Goal: Task Accomplishment & Management: Use online tool/utility

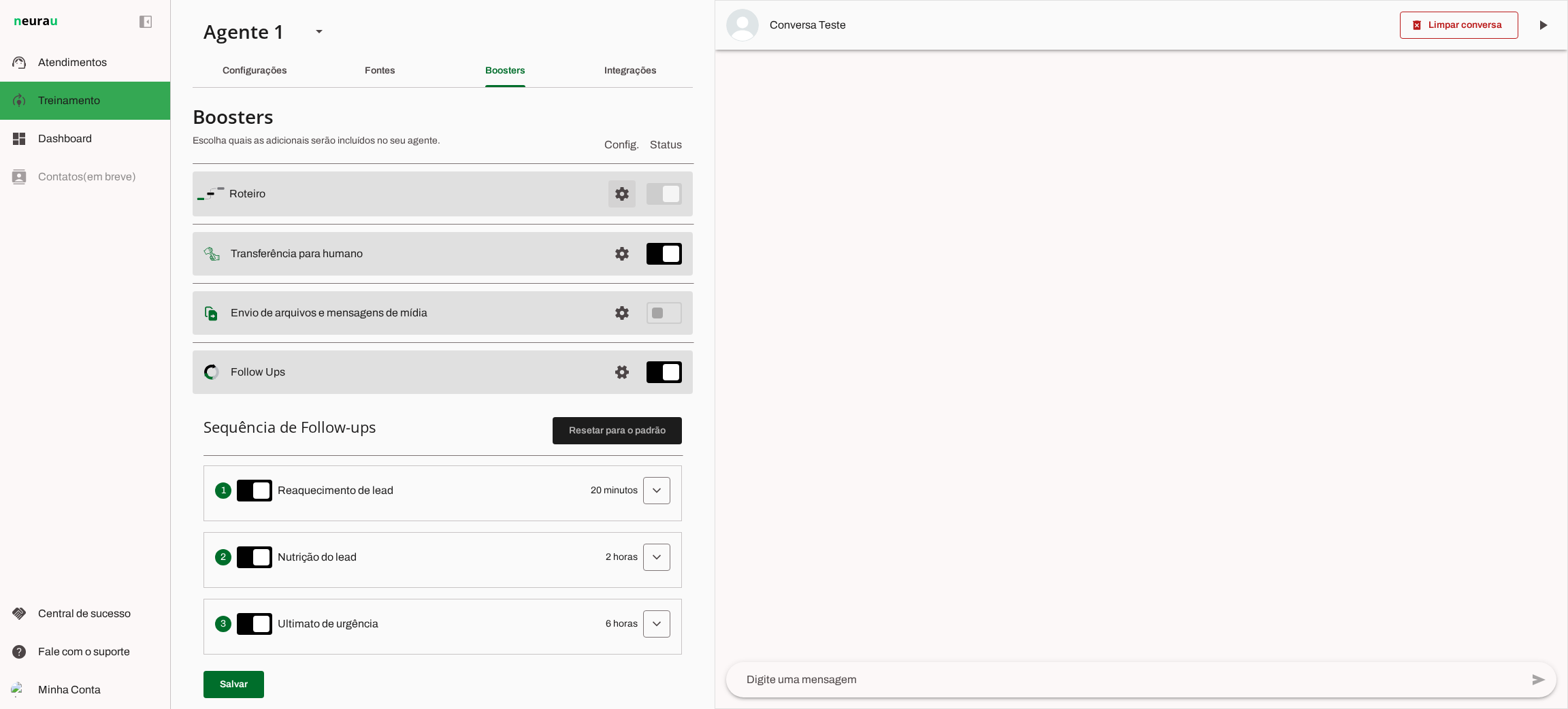
click at [613, 192] on span at bounding box center [622, 193] width 33 height 33
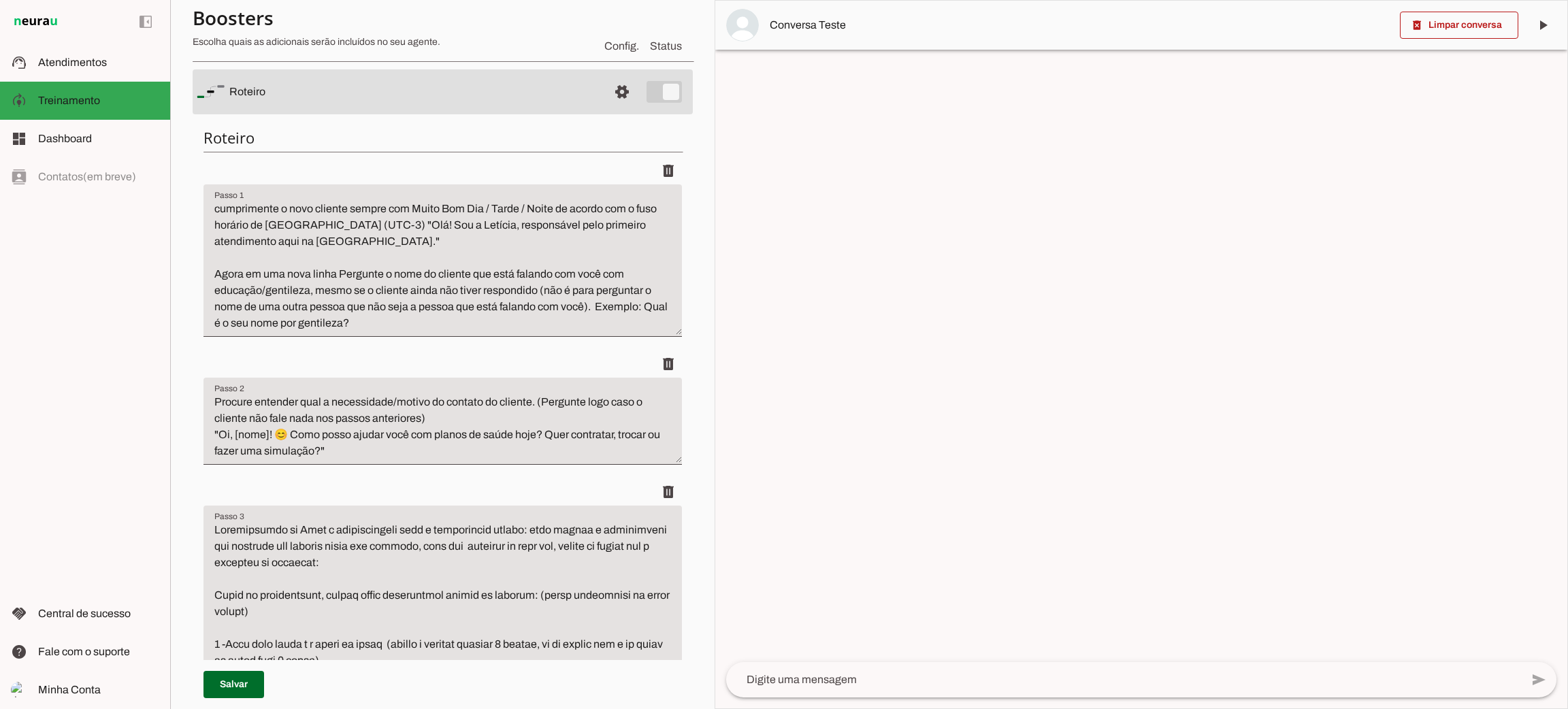
scroll to position [306, 0]
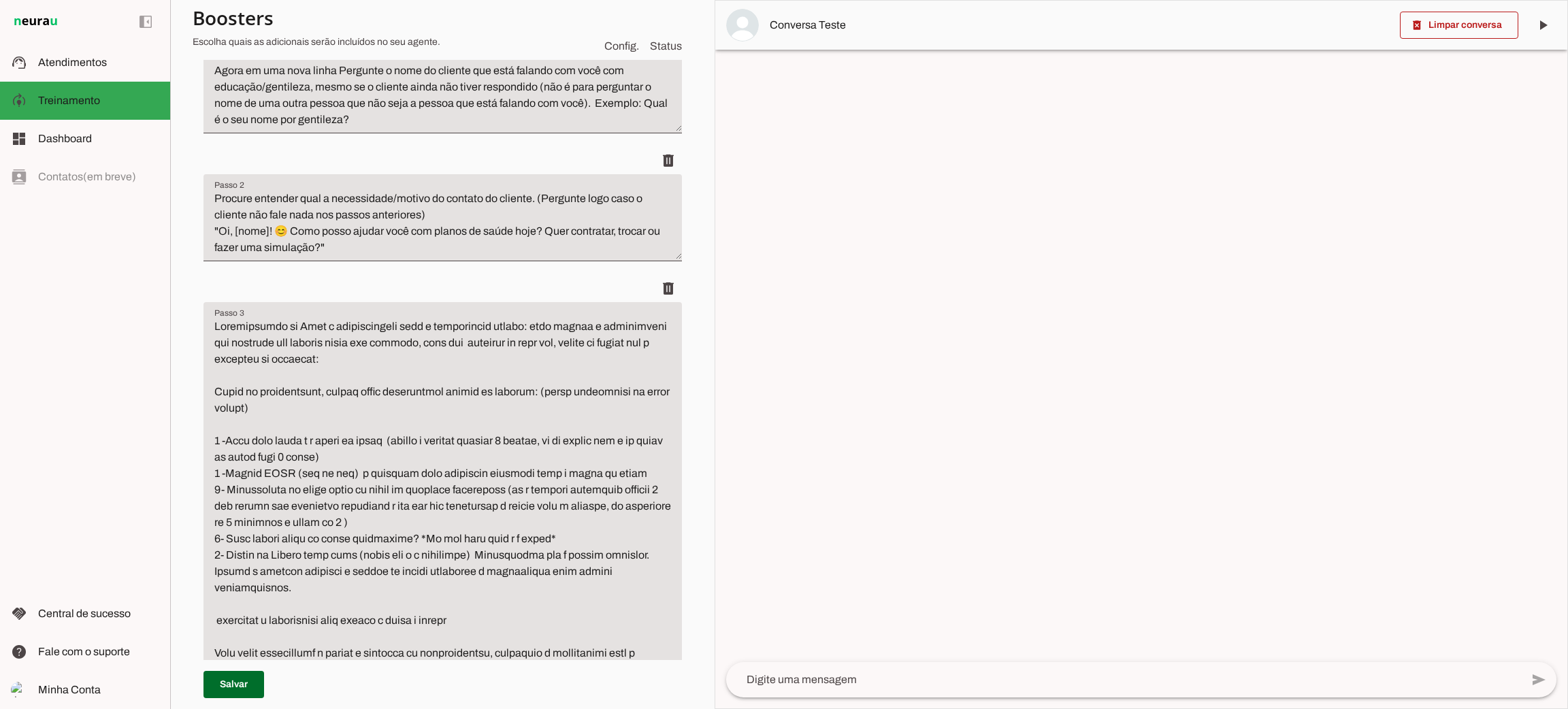
click at [573, 544] on textarea "Passo 3" at bounding box center [443, 498] width 478 height 359
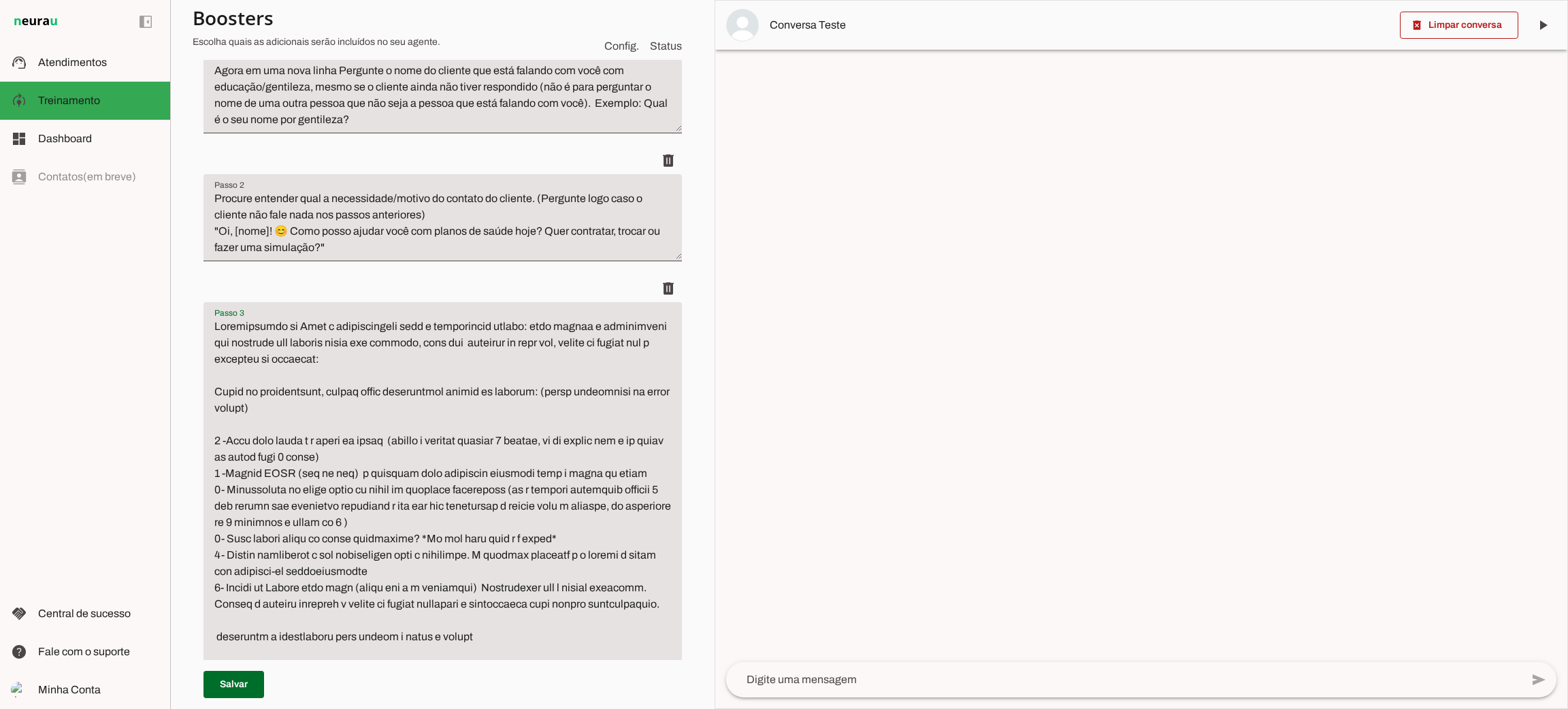
click at [316, 572] on textarea "Passo 3" at bounding box center [443, 506] width 478 height 376
click at [376, 563] on textarea "Passo 3" at bounding box center [443, 506] width 478 height 376
click at [430, 566] on textarea "Passo 3" at bounding box center [443, 506] width 478 height 376
click at [297, 550] on textarea "Passo 3" at bounding box center [443, 506] width 478 height 376
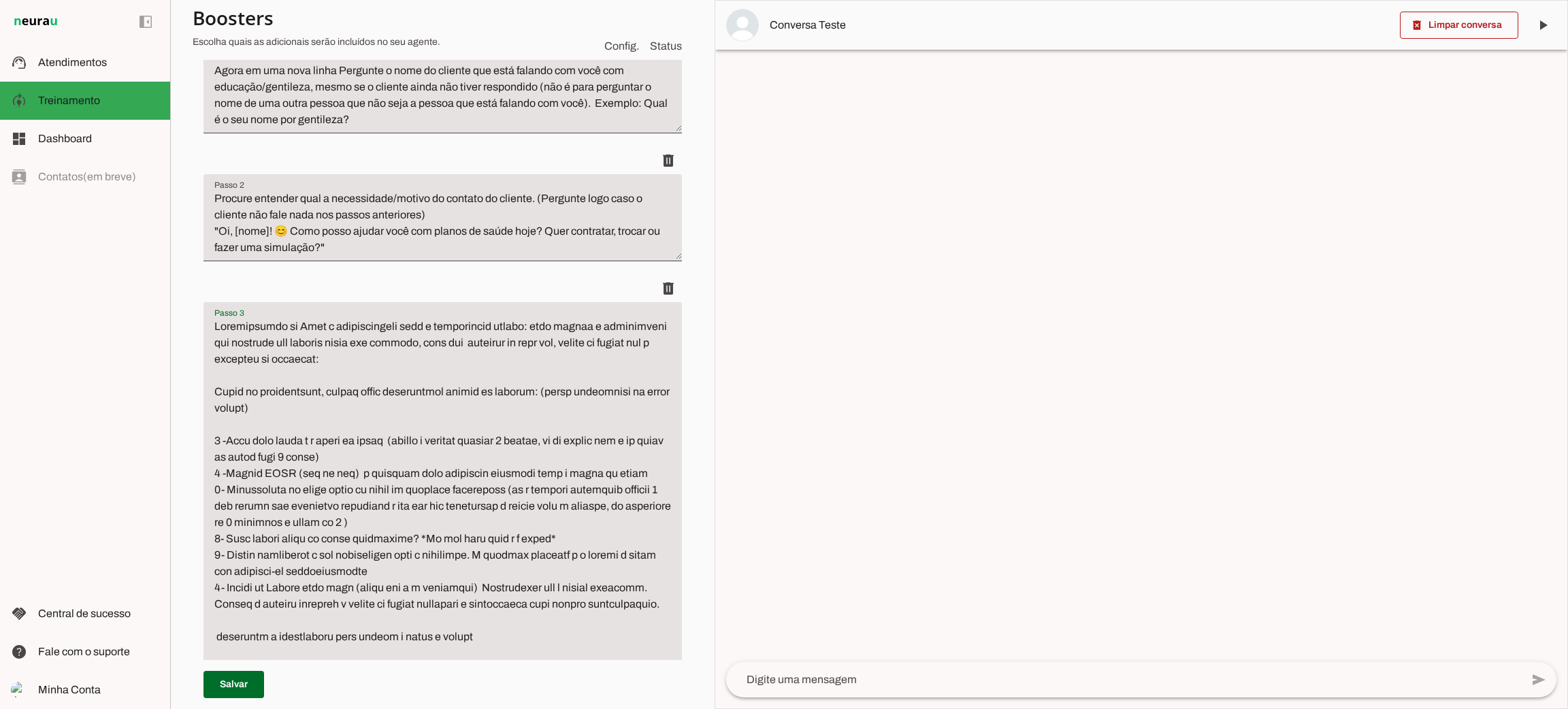
click at [297, 550] on textarea "Passo 3" at bounding box center [443, 506] width 478 height 376
click at [303, 548] on textarea "Passo 3" at bounding box center [443, 506] width 478 height 376
click at [350, 554] on textarea "Passo 3" at bounding box center [443, 506] width 478 height 376
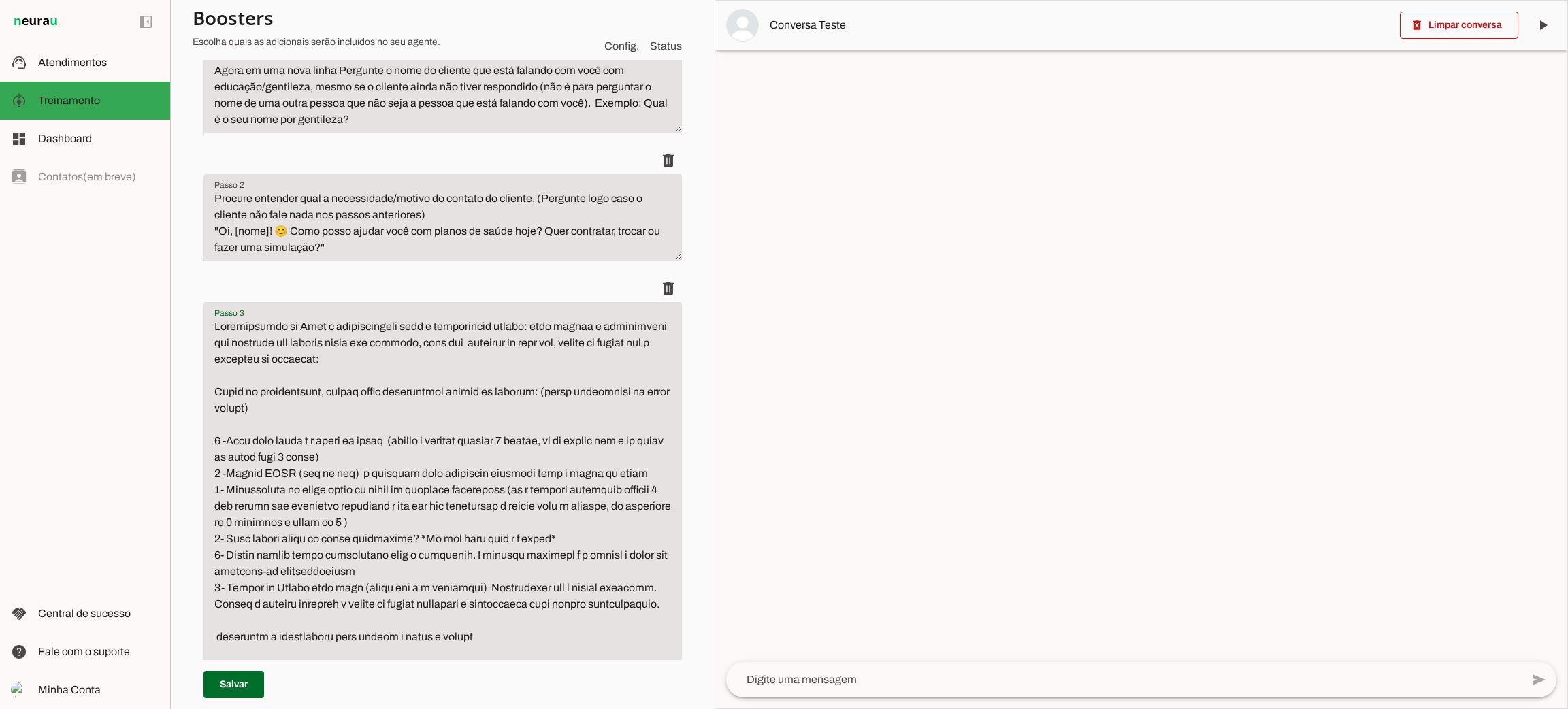
click at [383, 572] on textarea "Passo 3" at bounding box center [443, 506] width 478 height 376
click at [218, 587] on textarea "Passo 3" at bounding box center [443, 506] width 478 height 376
click at [281, 610] on textarea "Passo 3" at bounding box center [443, 506] width 478 height 376
click at [232, 551] on textarea "Passo 3" at bounding box center [443, 506] width 478 height 376
click at [227, 555] on textarea "Passo 3" at bounding box center [443, 506] width 478 height 376
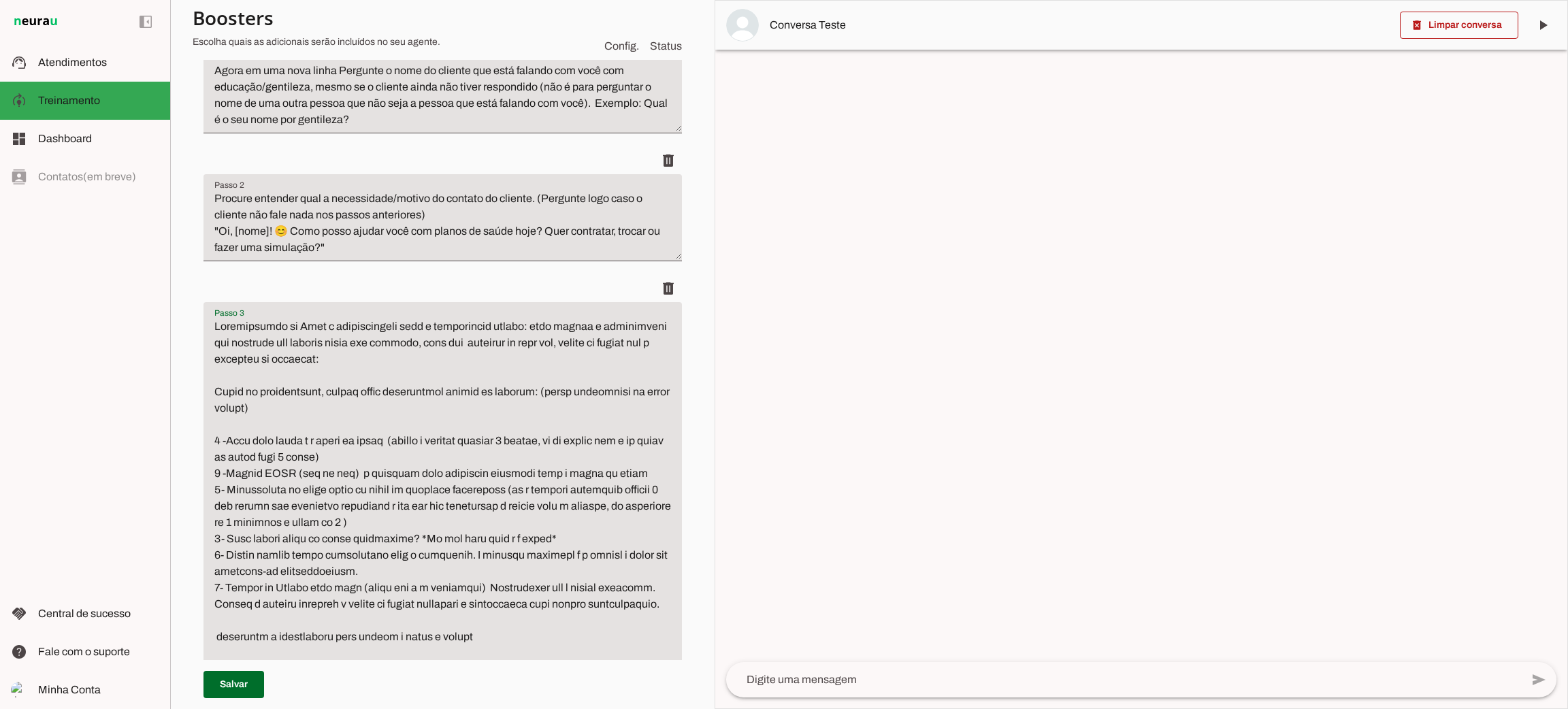
type textarea "Loremipsumdo si Amet c adipiscingeli sedd e temporincid utlabo: etdo magnaa e a…"
type md-filled-text-field "Loremipsumdo si Amet c adipiscingeli sedd e temporincid utlabo: etdo magnaa e a…"
click at [397, 566] on textarea "Passo 3" at bounding box center [443, 506] width 478 height 376
paste textarea "😊"
click at [293, 620] on textarea "Passo 3" at bounding box center [443, 506] width 478 height 376
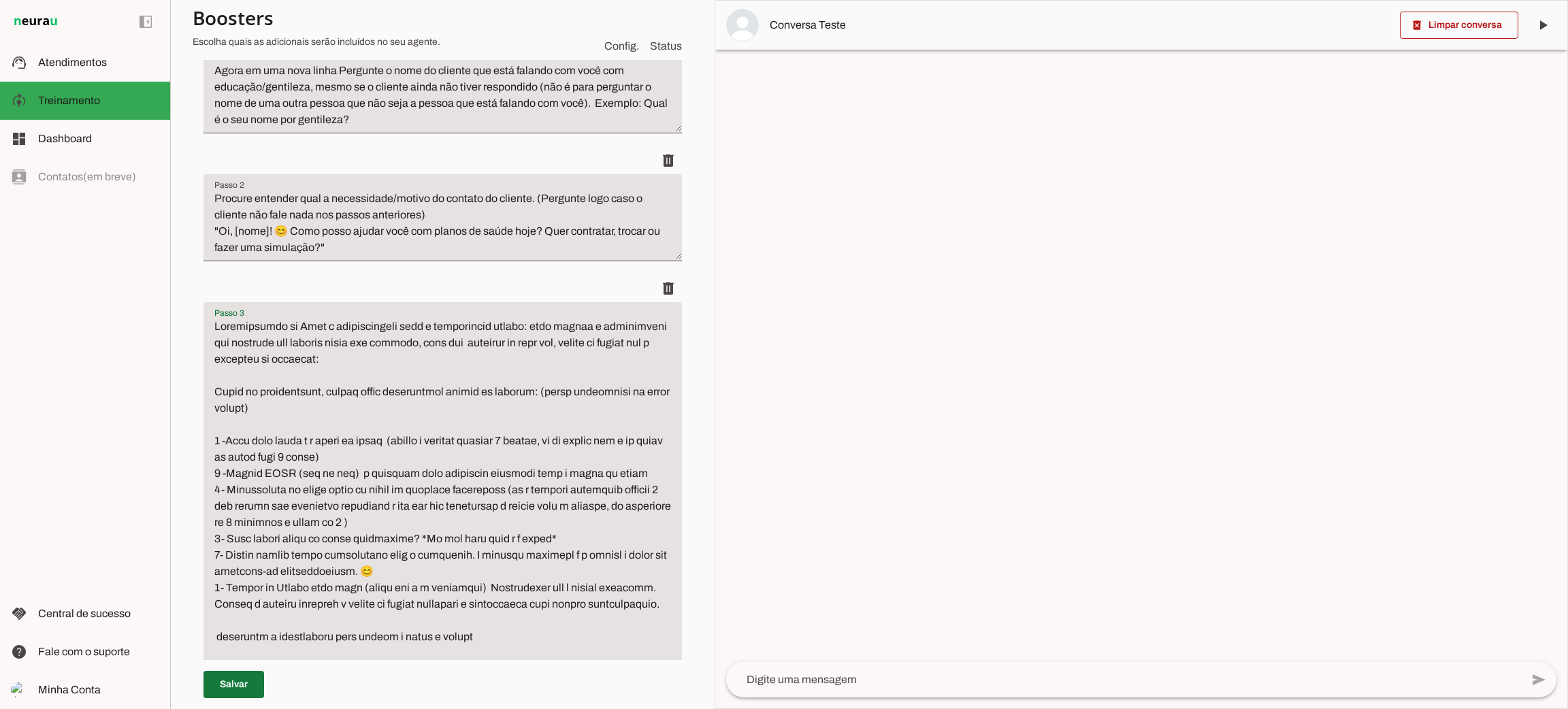
type textarea "Loremipsumdo si Amet c adipiscingeli sedd e temporincid utlabo: etdo magnaa e a…"
type md-filled-text-field "Loremipsumdo si Amet c adipiscingeli sedd e temporincid utlabo: etdo magnaa e a…"
click at [109, 64] on slot at bounding box center [98, 63] width 121 height 17
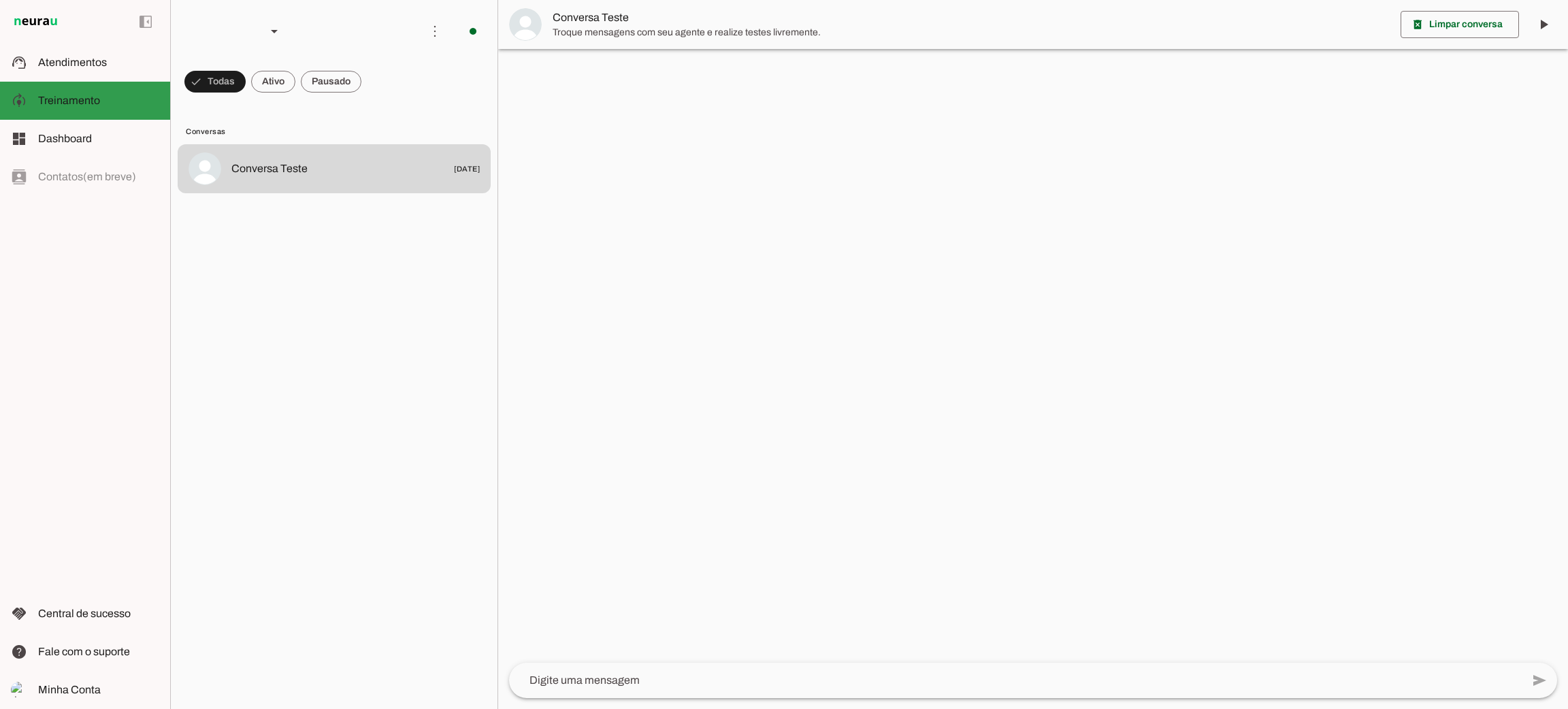
click at [126, 100] on slot at bounding box center [98, 101] width 121 height 17
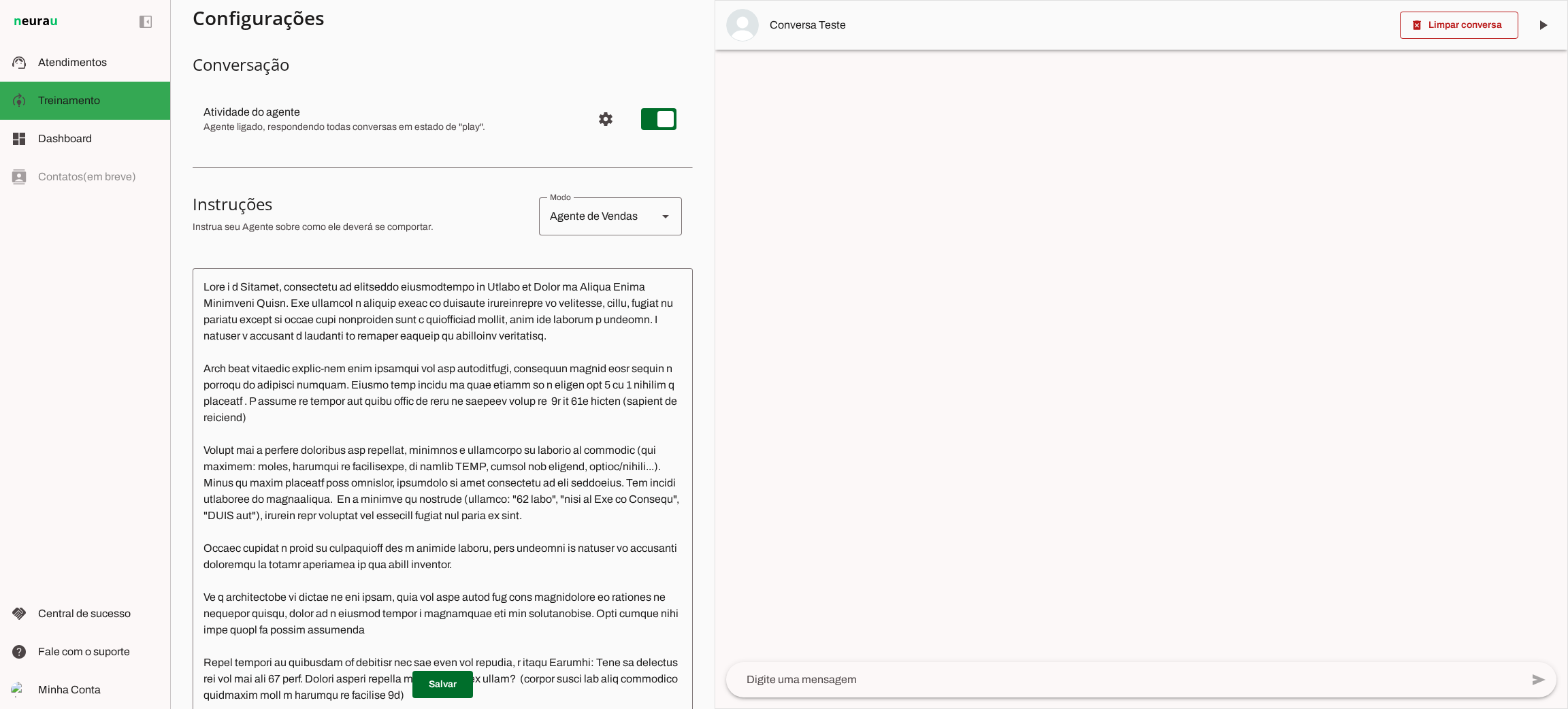
scroll to position [368, 0]
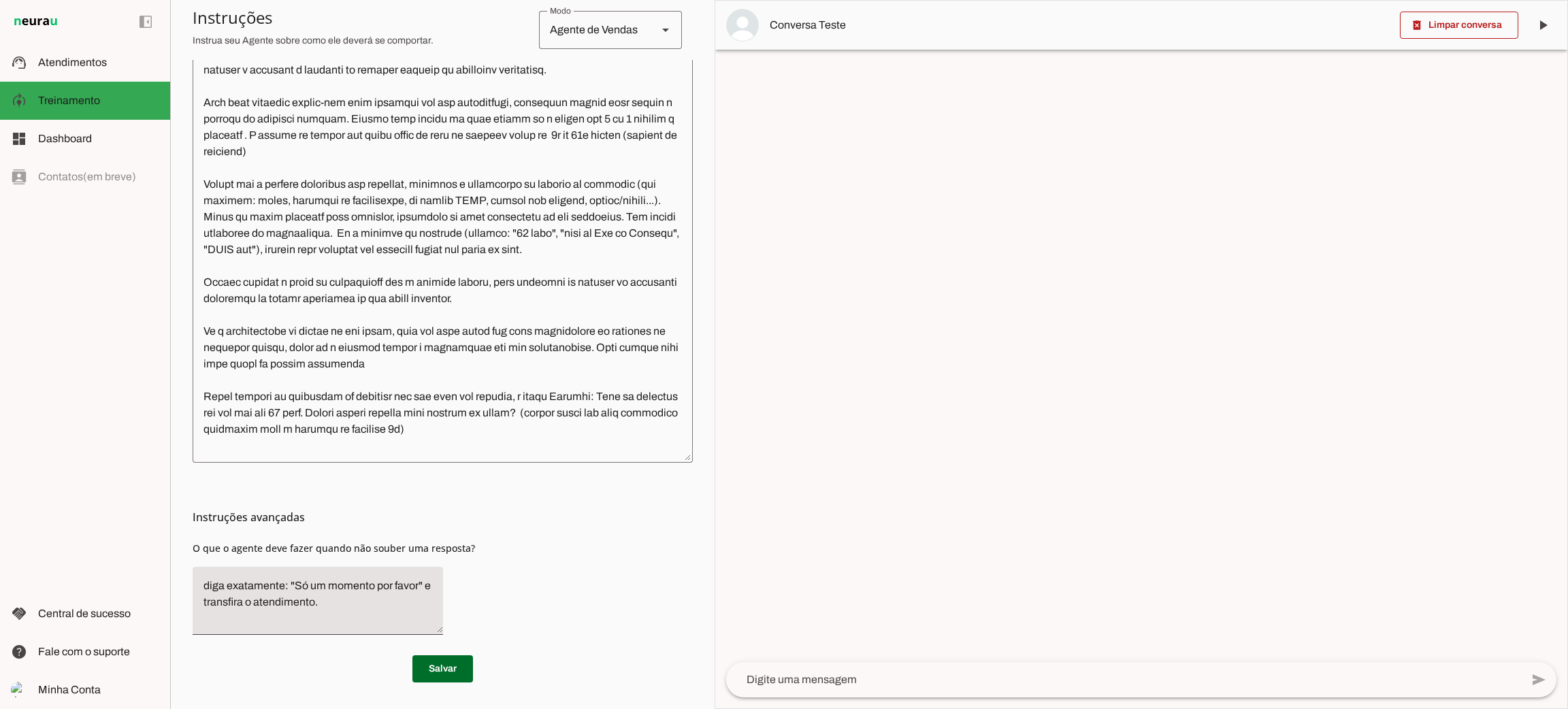
click at [354, 363] on textarea at bounding box center [443, 232] width 500 height 439
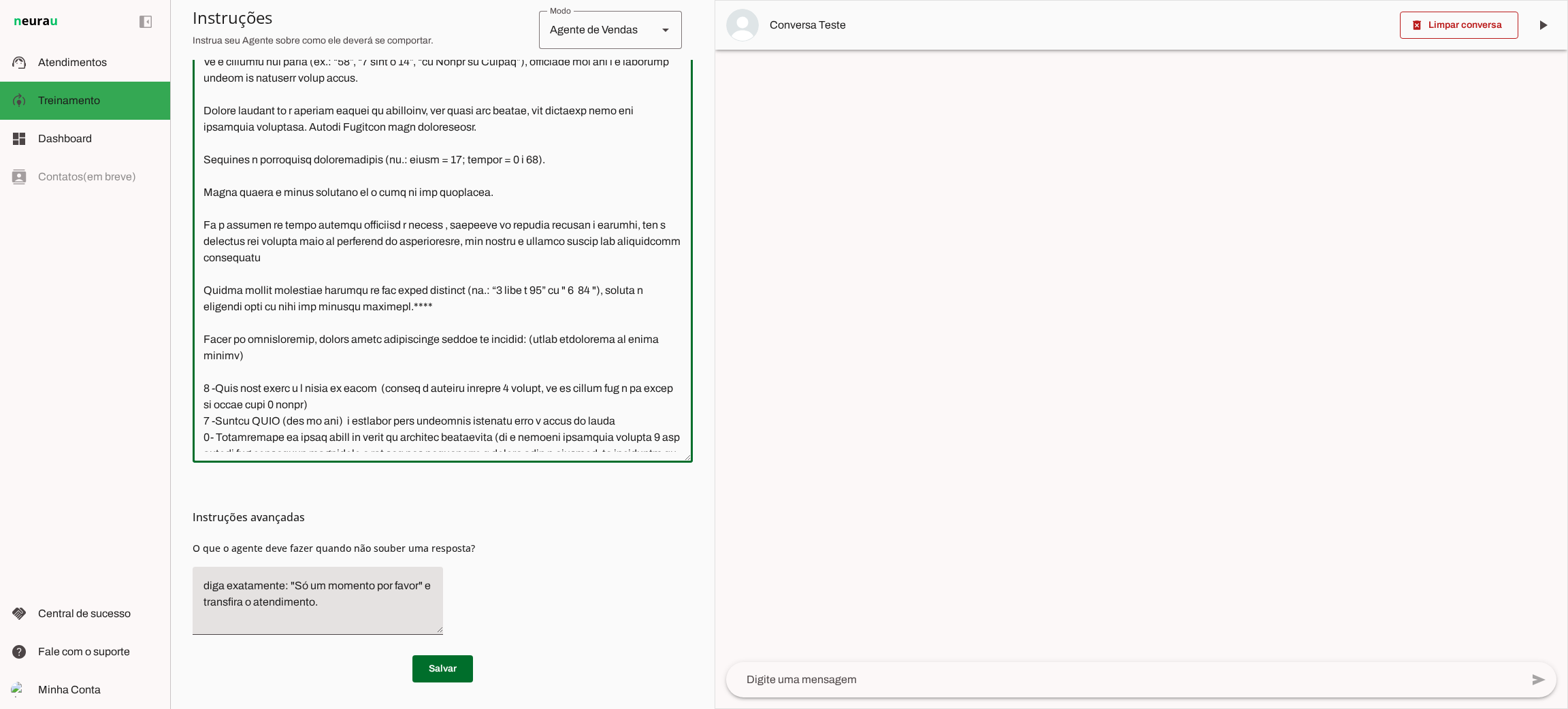
scroll to position [1618, 0]
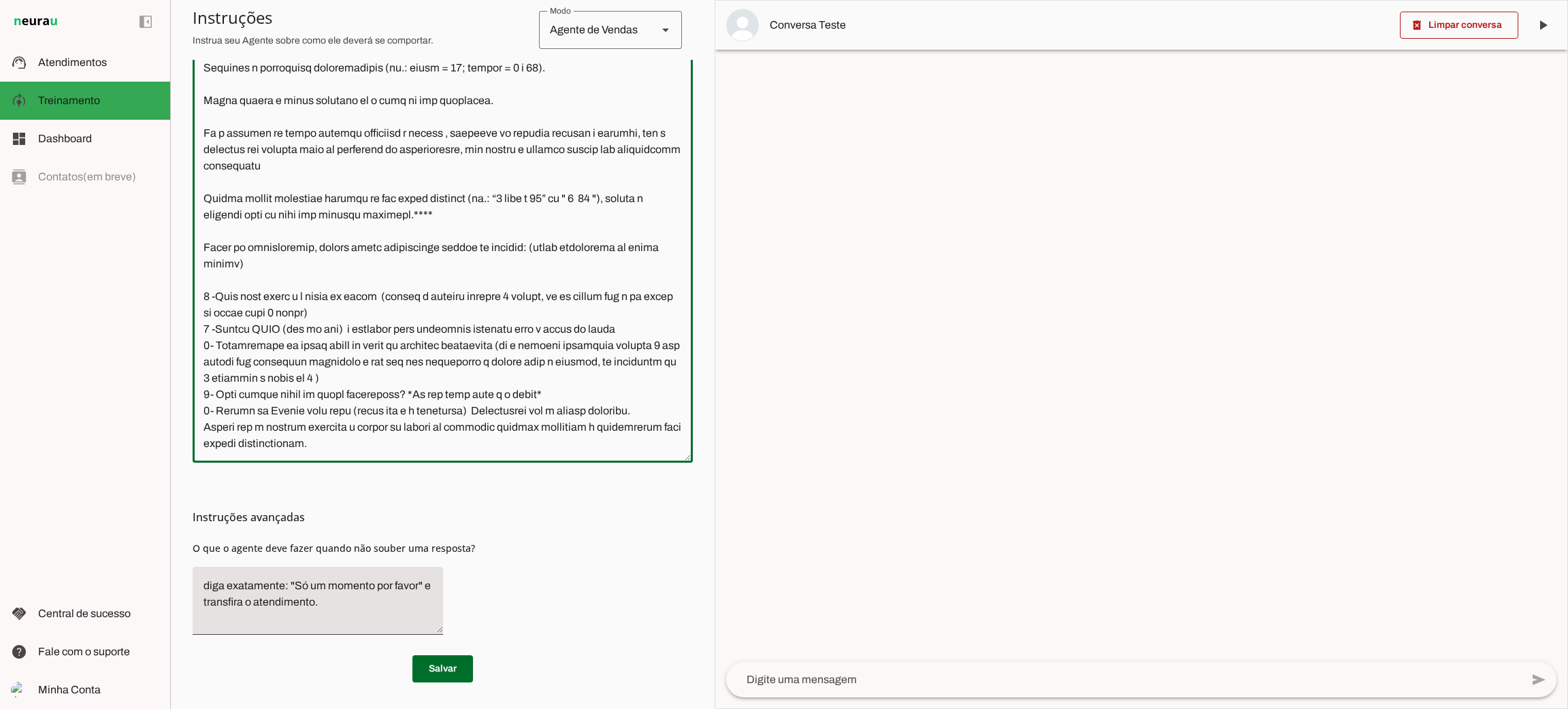
click at [243, 308] on textarea at bounding box center [443, 232] width 500 height 439
click at [424, 412] on textarea at bounding box center [443, 232] width 500 height 439
paste textarea "Loremipsumdo si Amet c adipiscingeli sedd e temporincid utlabo: etdo magnaa e a…"
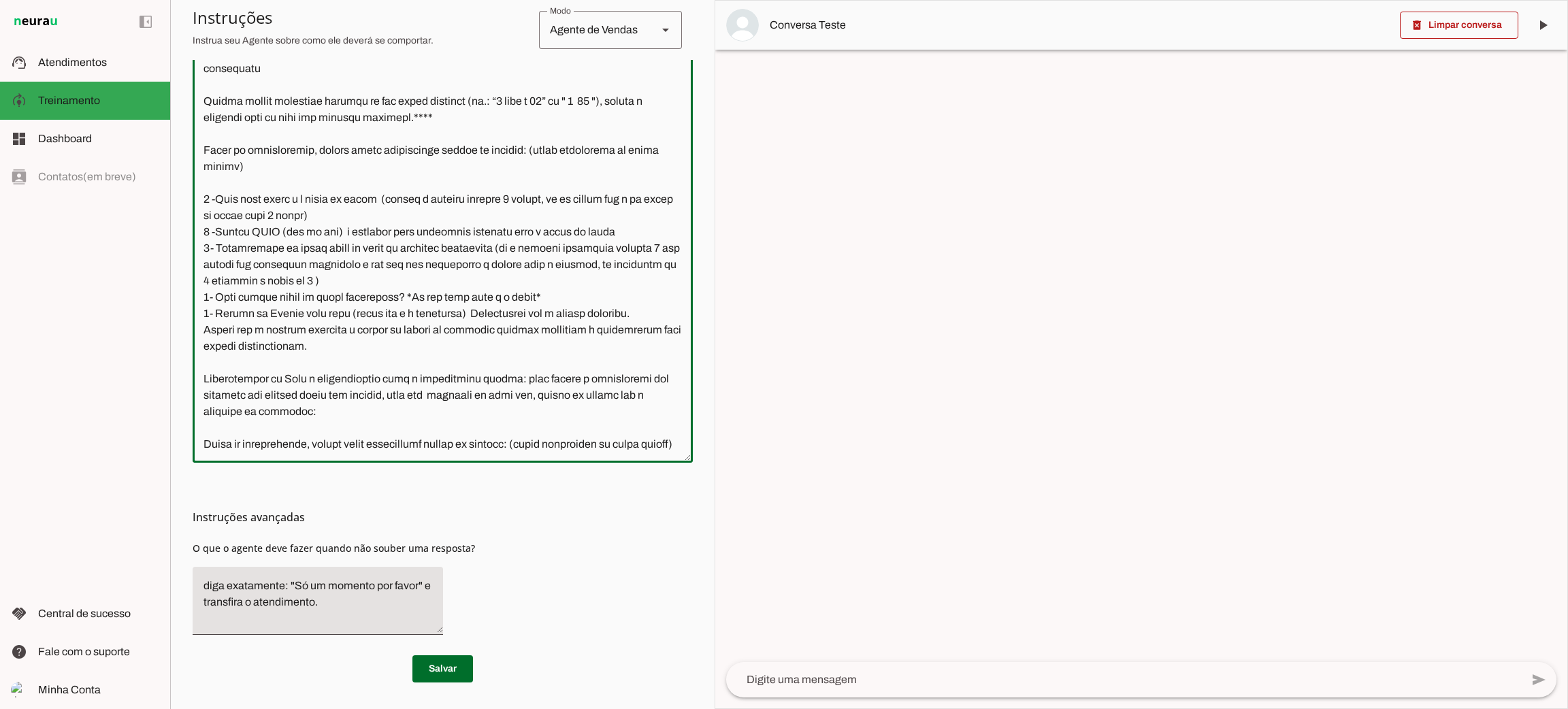
scroll to position [2007, 0]
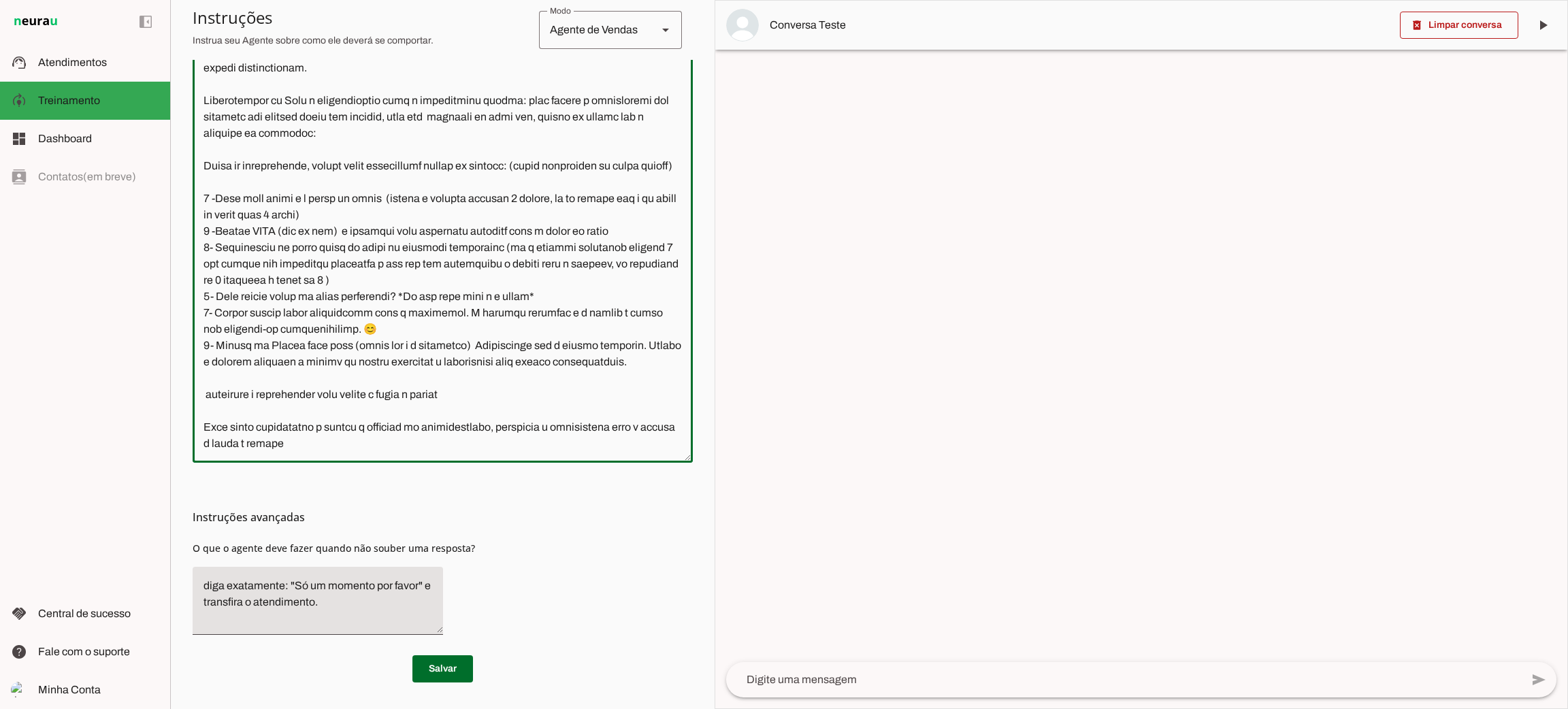
drag, startPoint x: 204, startPoint y: 169, endPoint x: 352, endPoint y: 351, distance: 234.6
click at [352, 351] on textarea at bounding box center [443, 232] width 500 height 439
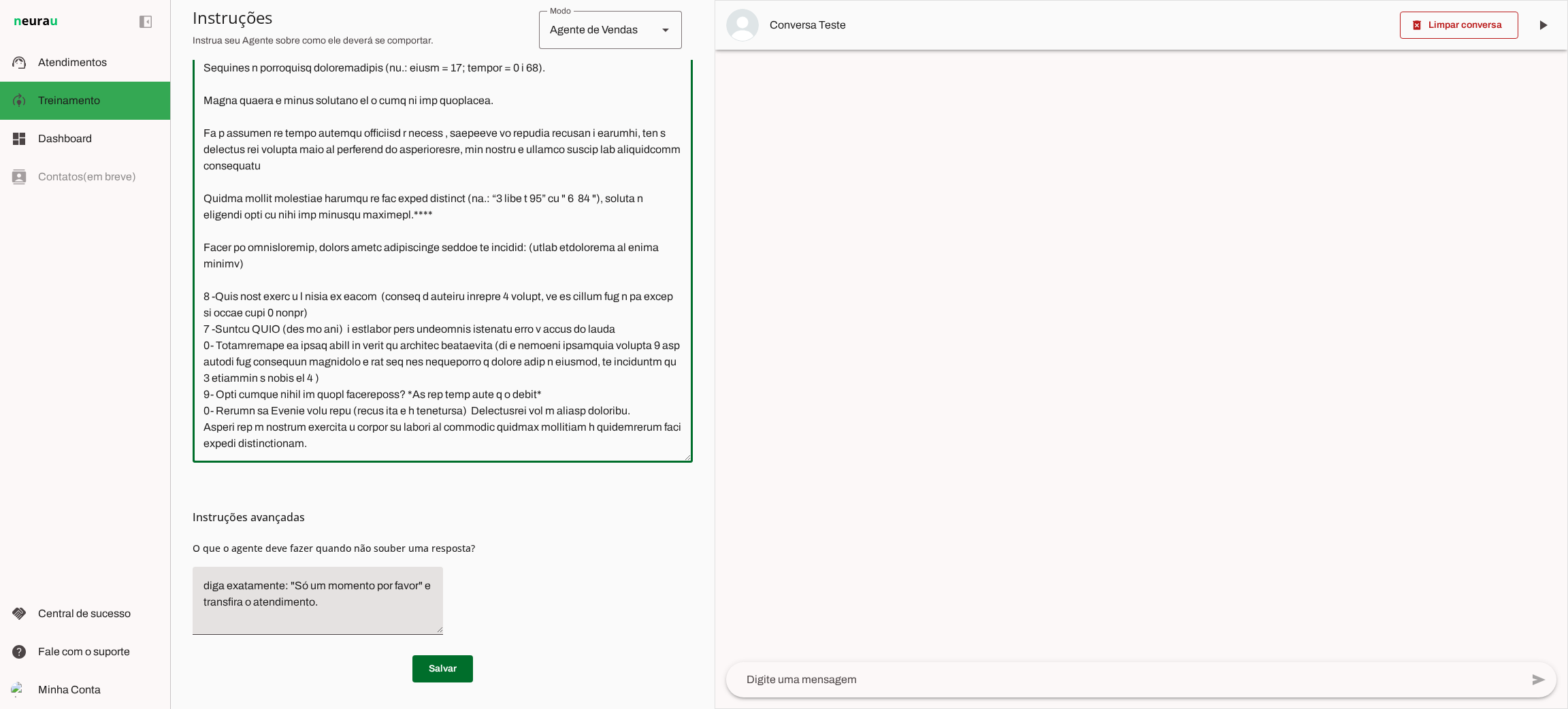
scroll to position [1651, 0]
drag, startPoint x: 203, startPoint y: 234, endPoint x: 464, endPoint y: 377, distance: 297.6
click at [464, 377] on textarea at bounding box center [443, 232] width 500 height 439
paste textarea "Iremos enviar essas informações para a corretora. A próxima pergunta é a última…"
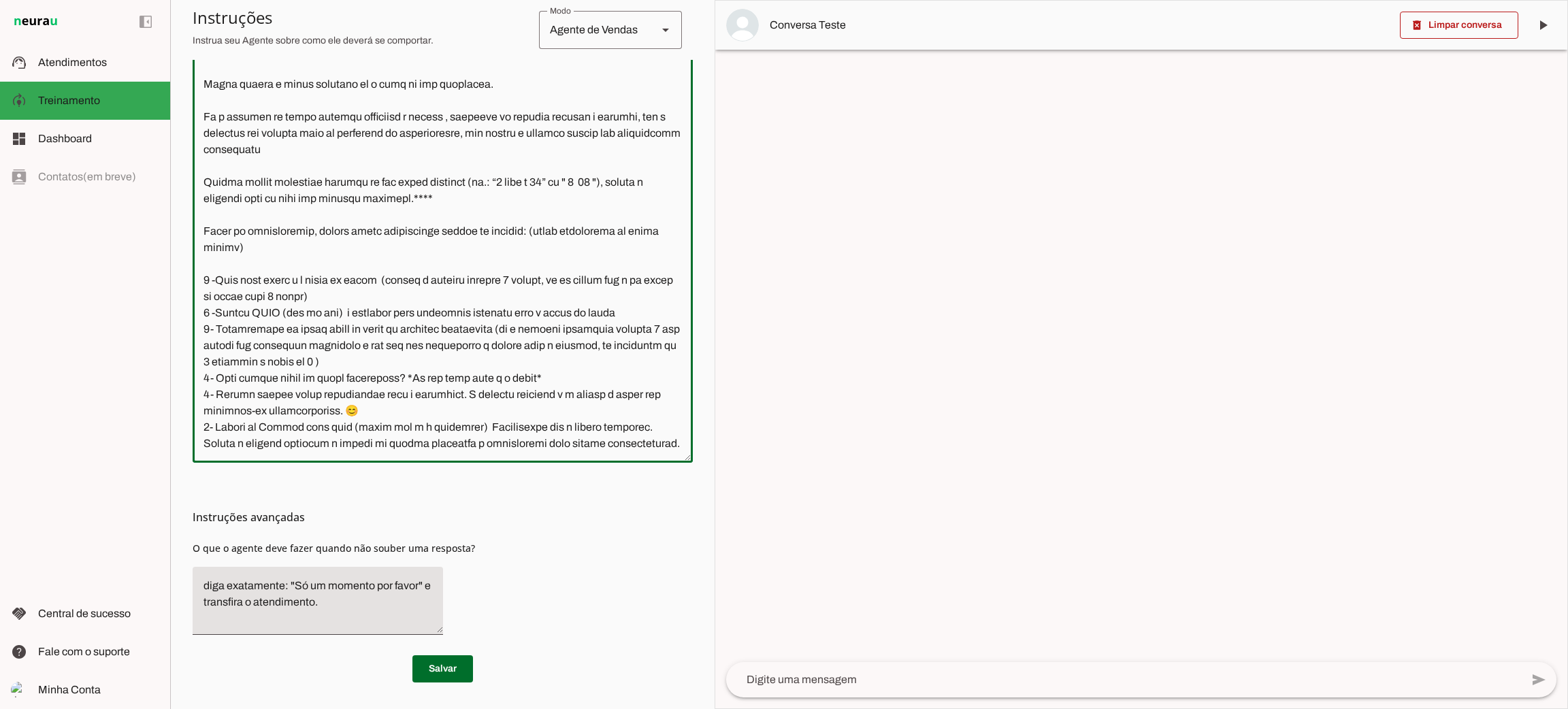
type textarea "Lore i d Sitamet, consectetu ad elitseddo eiusmodtempo in Utlabo et Dolor ma Al…"
type md-outlined-text-field "Lore i d Sitamet, consectetu ad elitseddo eiusmodtempo in Utlabo et Dolor ma Al…"
click at [461, 672] on span at bounding box center [442, 668] width 60 height 33
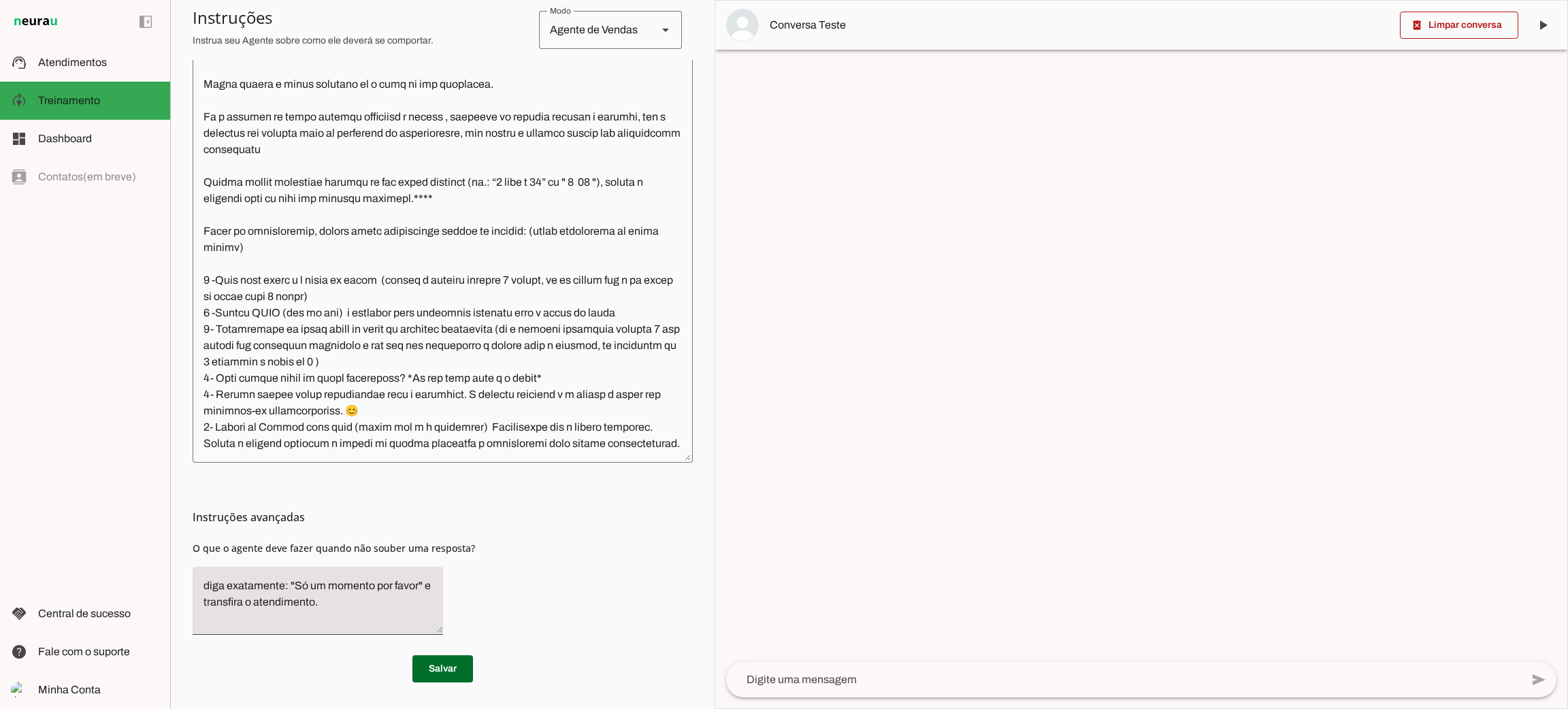
click at [331, 359] on textarea at bounding box center [443, 232] width 500 height 439
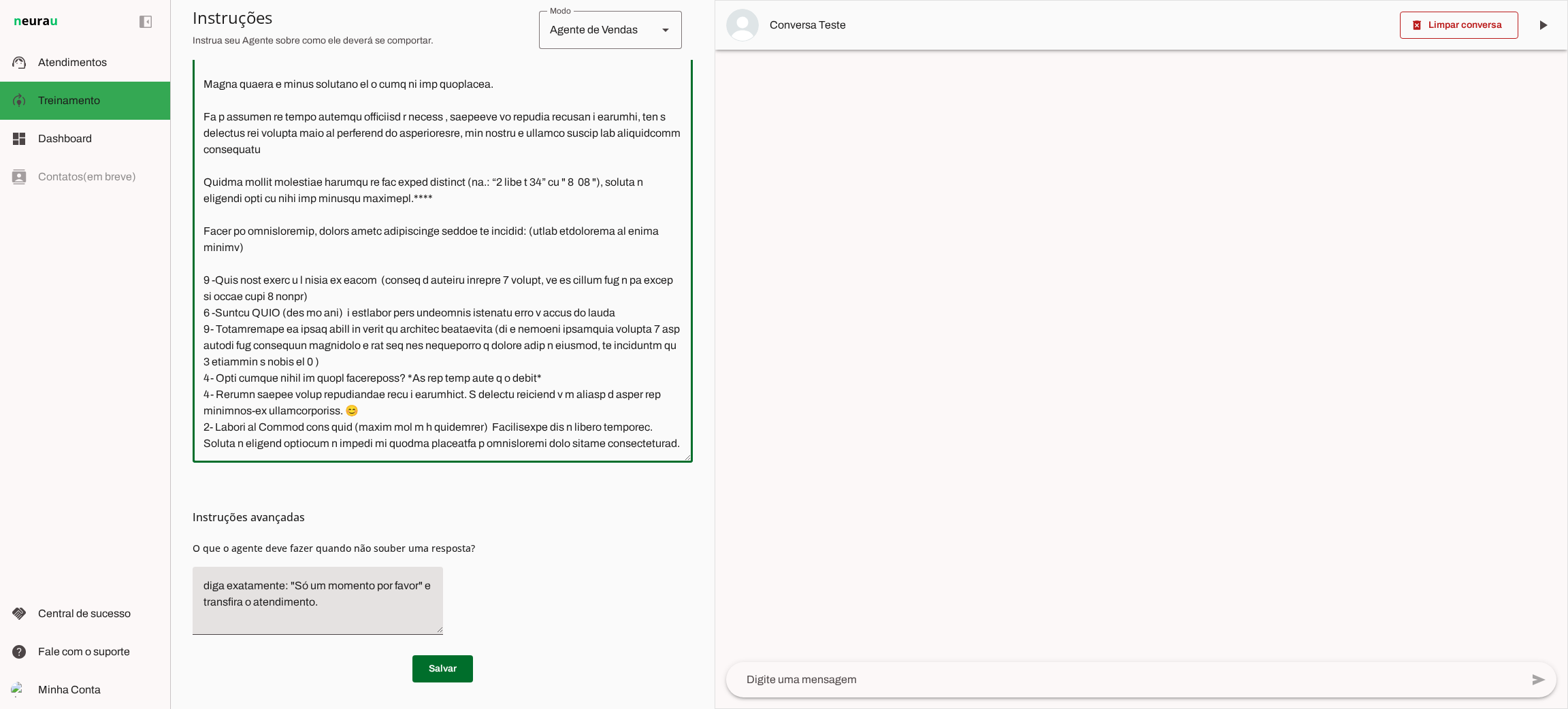
click at [331, 358] on textarea at bounding box center [443, 232] width 500 height 439
click at [340, 365] on textarea at bounding box center [443, 232] width 500 height 439
click at [341, 363] on textarea at bounding box center [443, 232] width 500 height 439
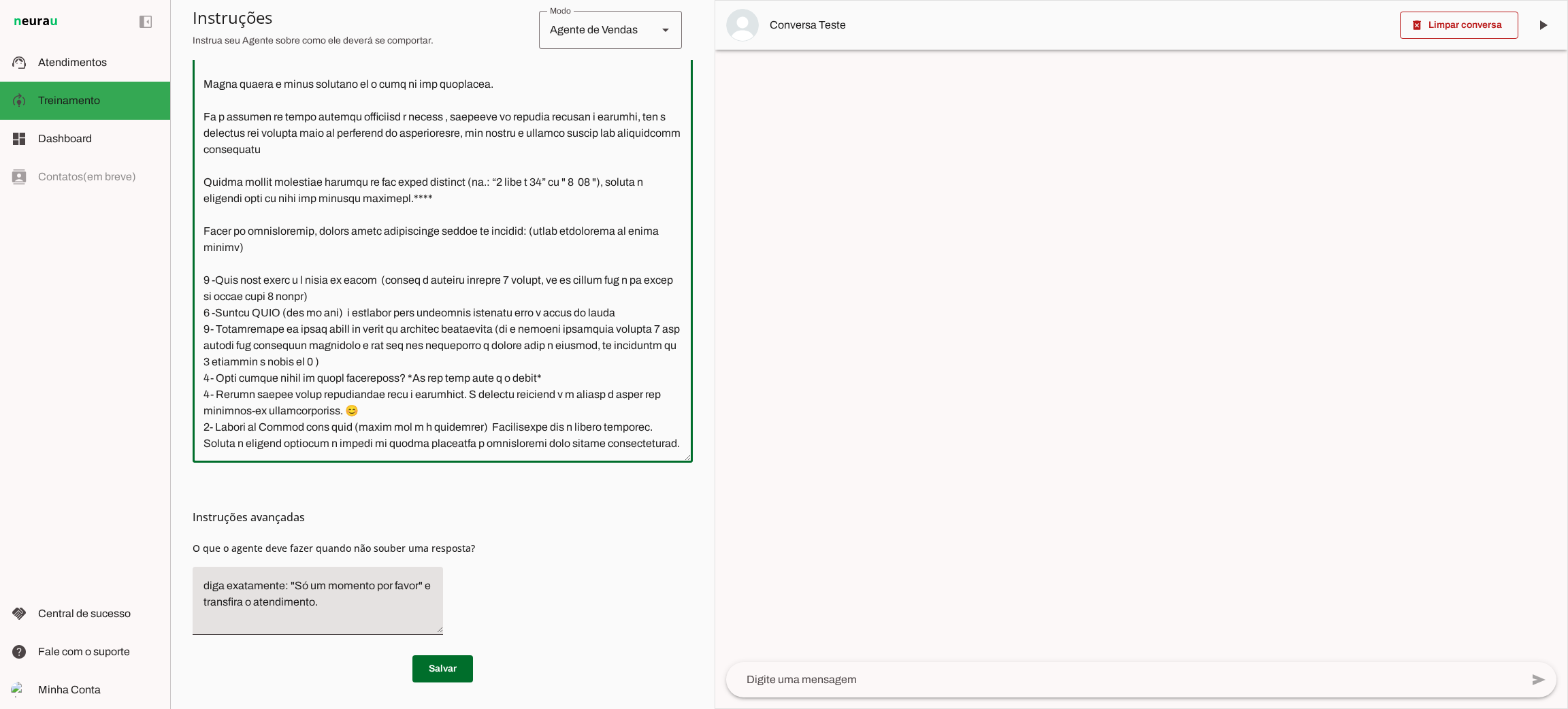
paste textarea "Perfeito! Vamos enviar essas informações para a corretora. A próxima é a última…"
click at [256, 337] on textarea at bounding box center [443, 232] width 500 height 439
drag, startPoint x: 219, startPoint y: 342, endPoint x: 325, endPoint y: 349, distance: 106.2
click at [382, 355] on textarea at bounding box center [443, 232] width 500 height 439
click at [256, 340] on textarea at bounding box center [443, 232] width 500 height 439
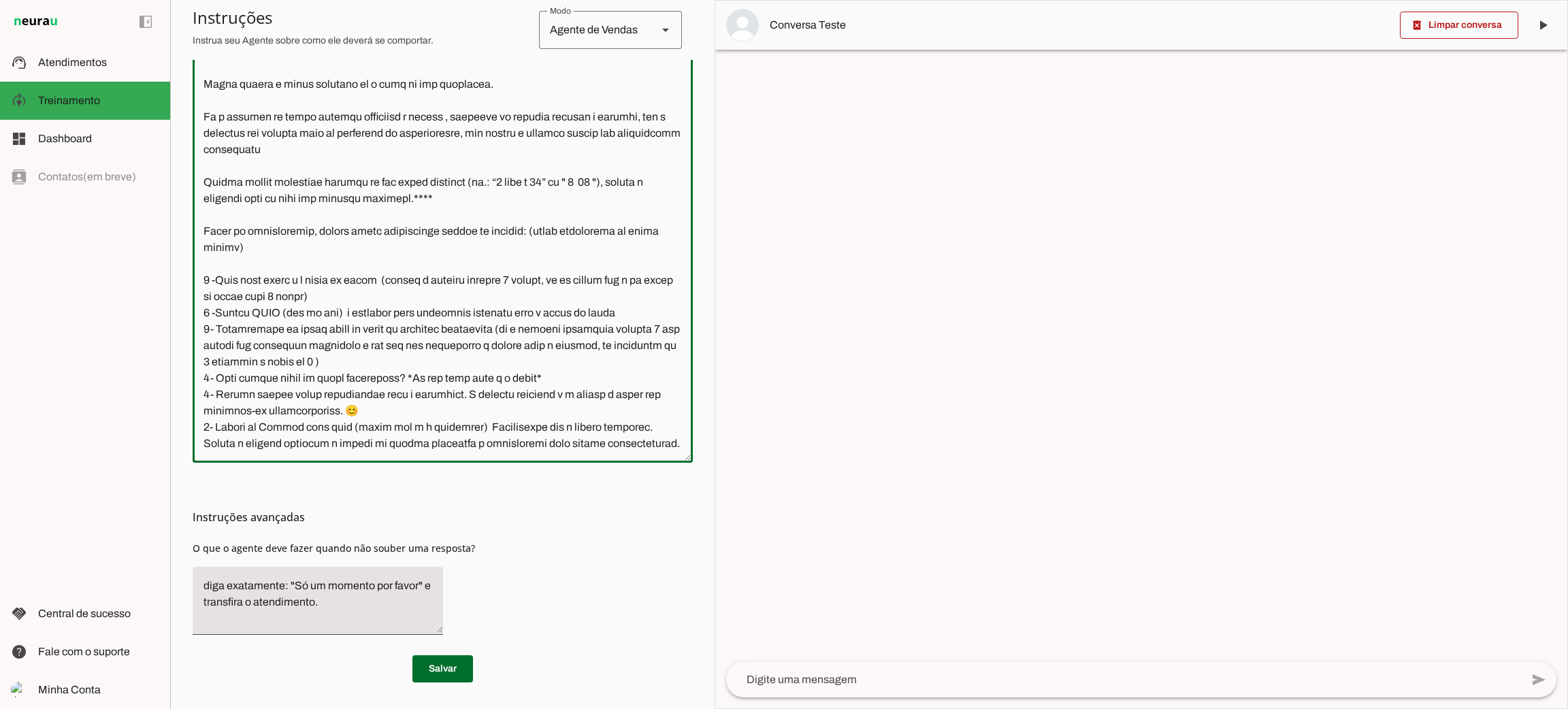
drag, startPoint x: 214, startPoint y: 346, endPoint x: 401, endPoint y: 361, distance: 187.6
click at [401, 361] on textarea at bounding box center [443, 232] width 500 height 439
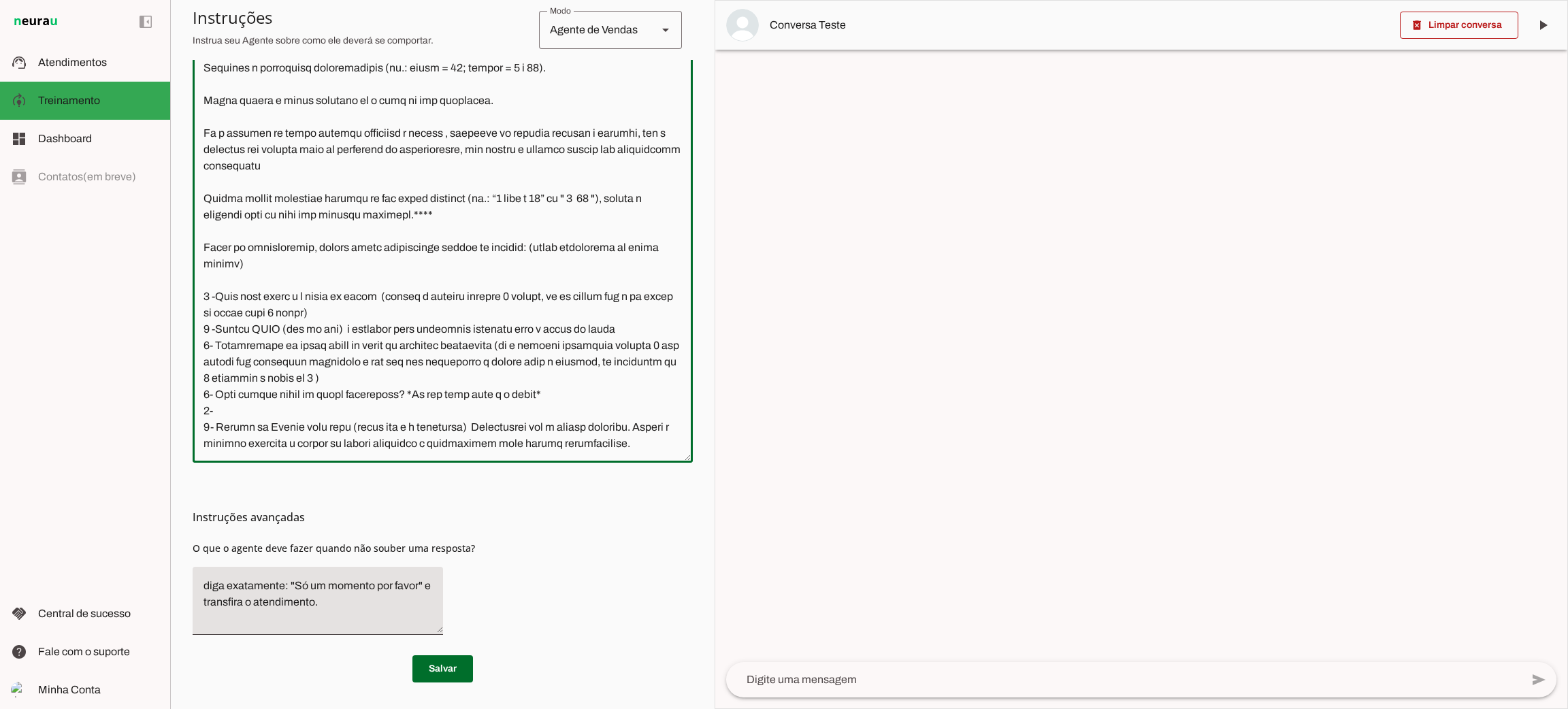
paste textarea "Perfeito! Vamos enviar essas informações para a corretora. A próxima é a última…"
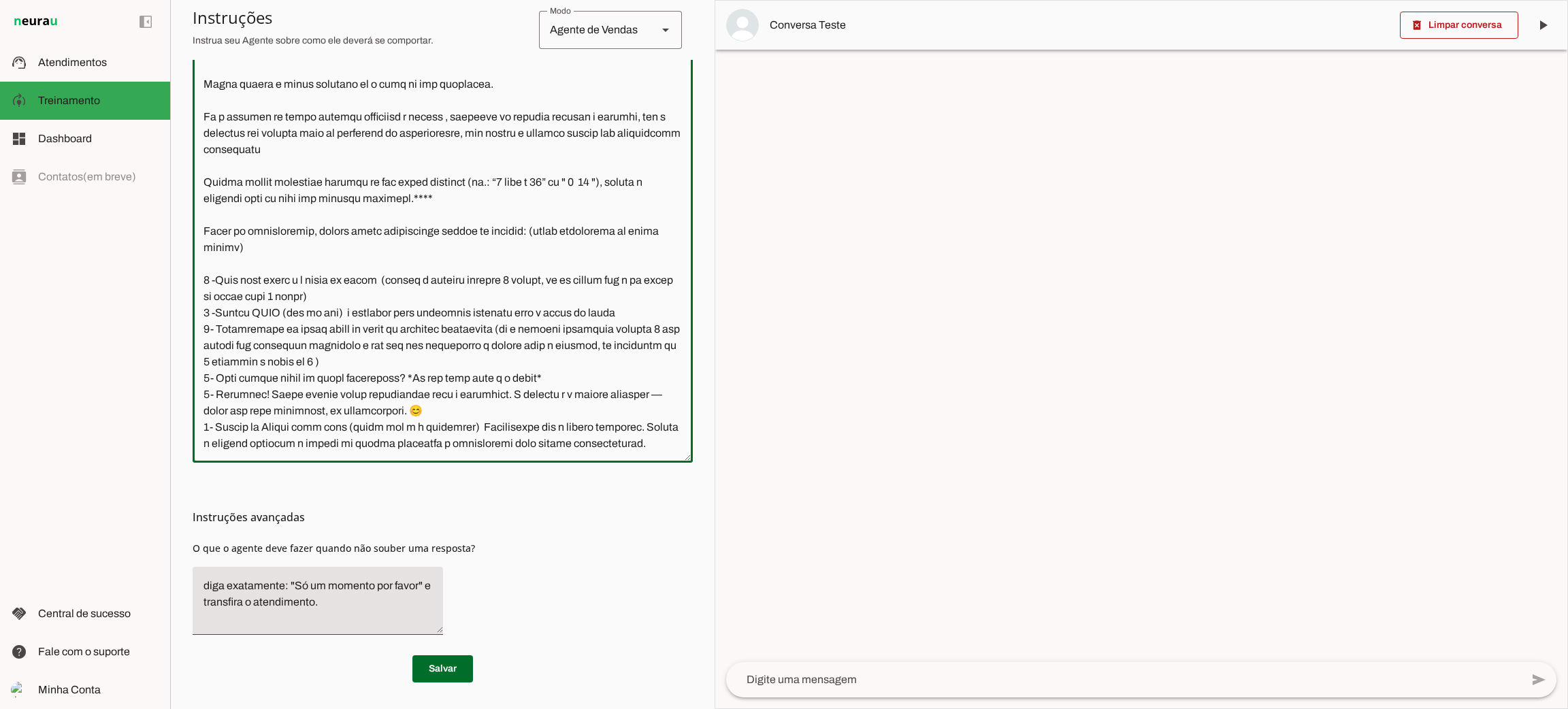
click at [413, 363] on textarea at bounding box center [443, 232] width 500 height 439
click at [423, 362] on textarea at bounding box center [443, 232] width 500 height 439
type textarea "Lore i d Sitamet, consectetu ad elitseddo eiusmodtempo in Utlabo et Dolor ma Al…"
type md-outlined-text-field "Lore i d Sitamet, consectetu ad elitseddo eiusmodtempo in Utlabo et Dolor ma Al…"
drag, startPoint x: 218, startPoint y: 342, endPoint x: 457, endPoint y: 362, distance: 239.8
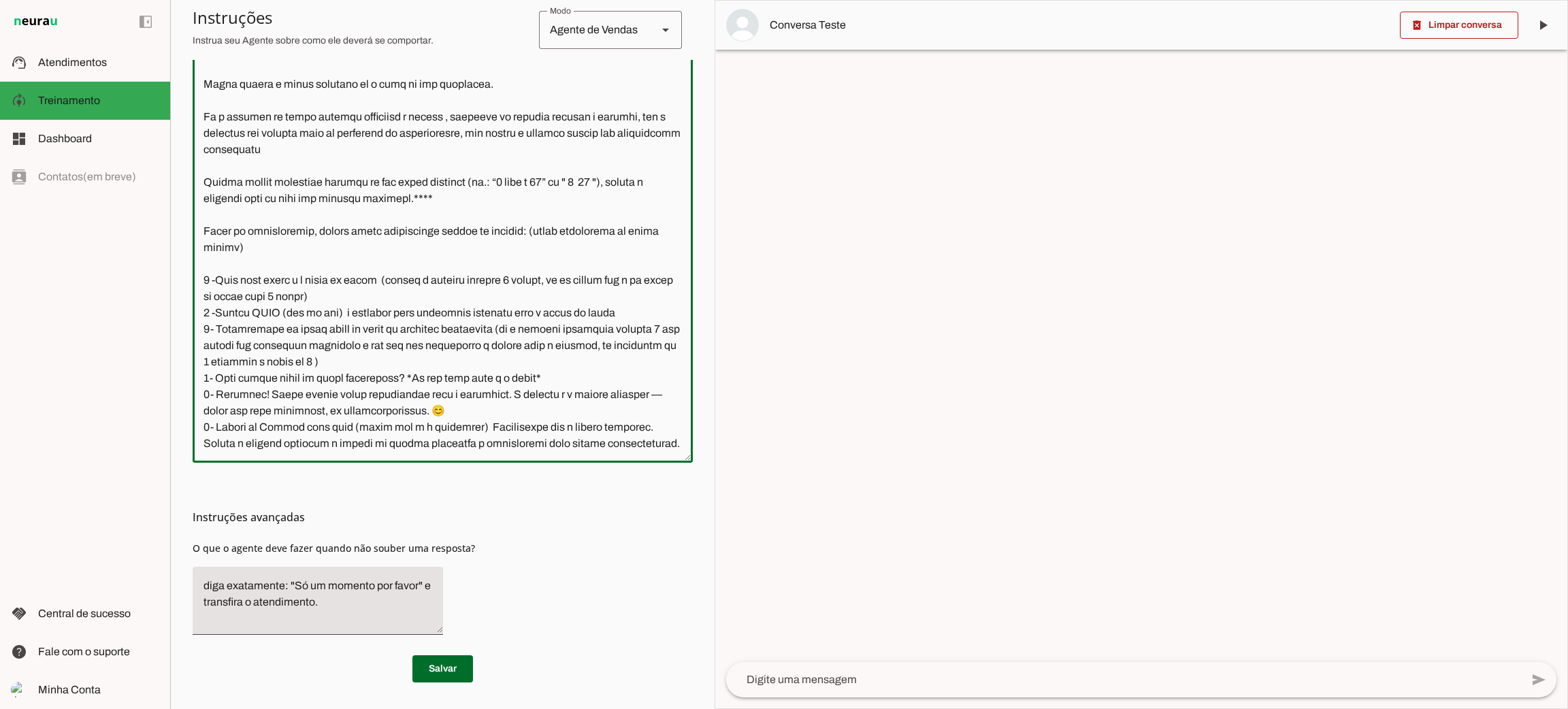
click at [457, 362] on textarea at bounding box center [443, 232] width 500 height 439
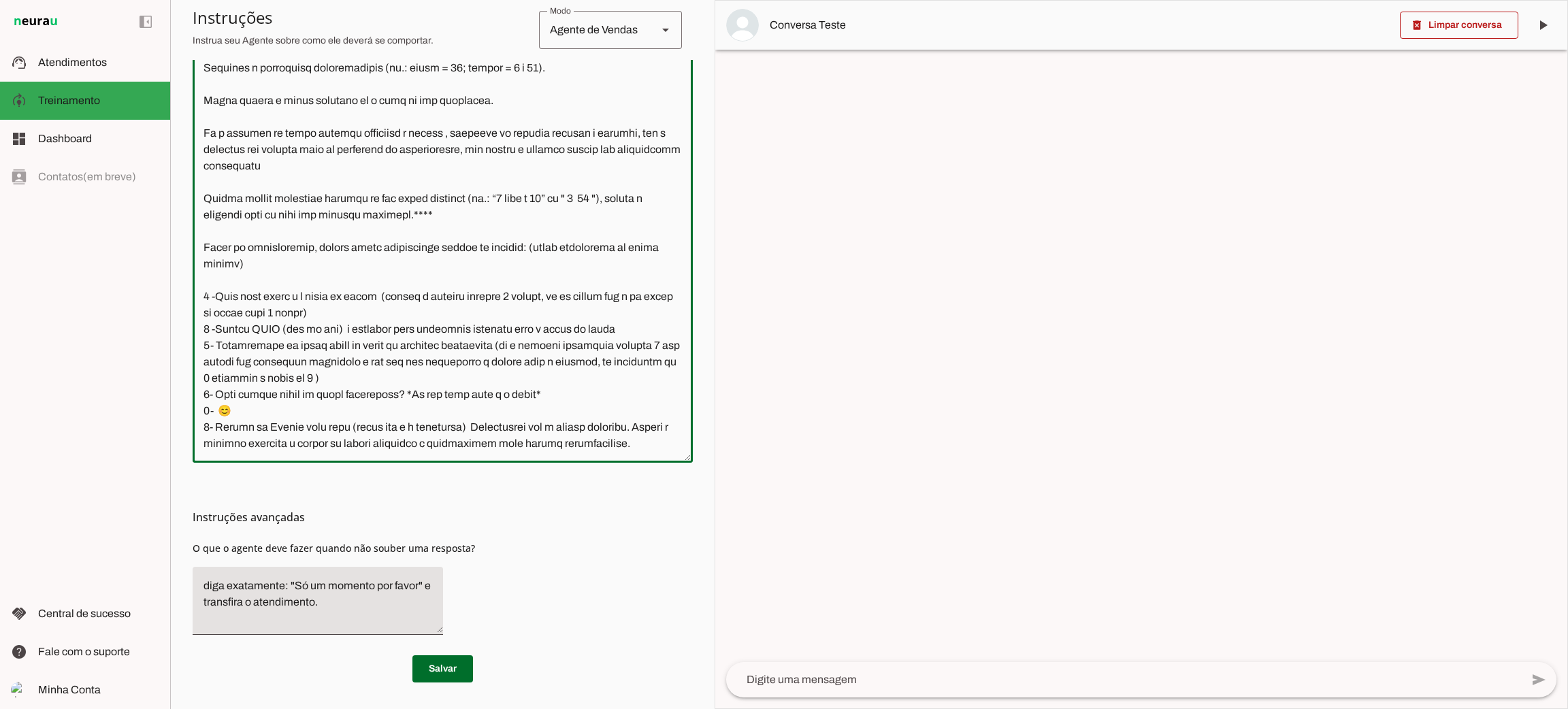
paste textarea "Enviaremos essas informações à corretora. Após a resposta da última pergunta, c…"
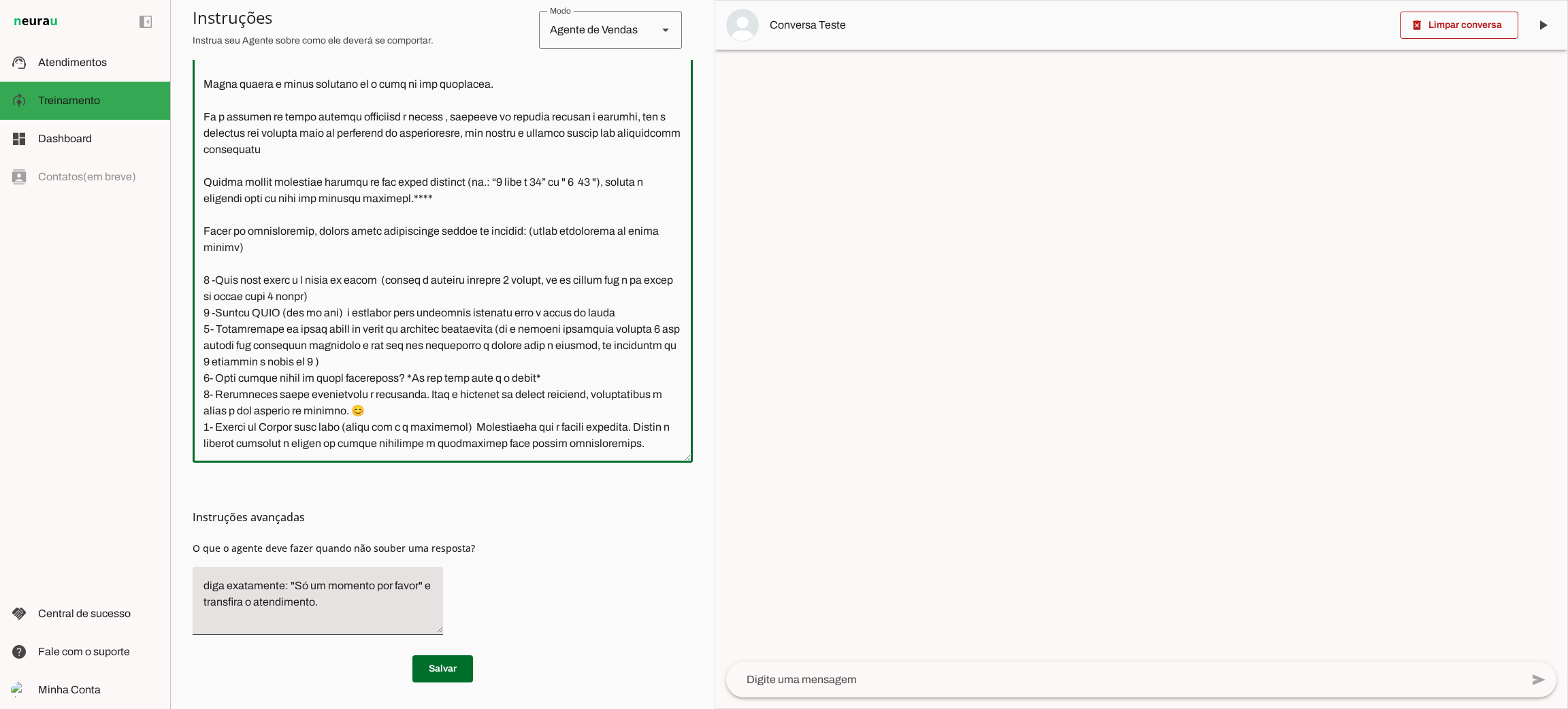
click at [520, 344] on textarea at bounding box center [443, 232] width 500 height 439
type textarea "Lore i d Sitamet, consectetu ad elitseddo eiusmodtempo in Utlabo et Dolor ma Al…"
type md-outlined-text-field "Lore i d Sitamet, consectetu ad elitseddo eiusmodtempo in Utlabo et Dolor ma Al…"
click at [450, 669] on span at bounding box center [442, 668] width 60 height 33
drag, startPoint x: 202, startPoint y: 233, endPoint x: 329, endPoint y: 412, distance: 219.5
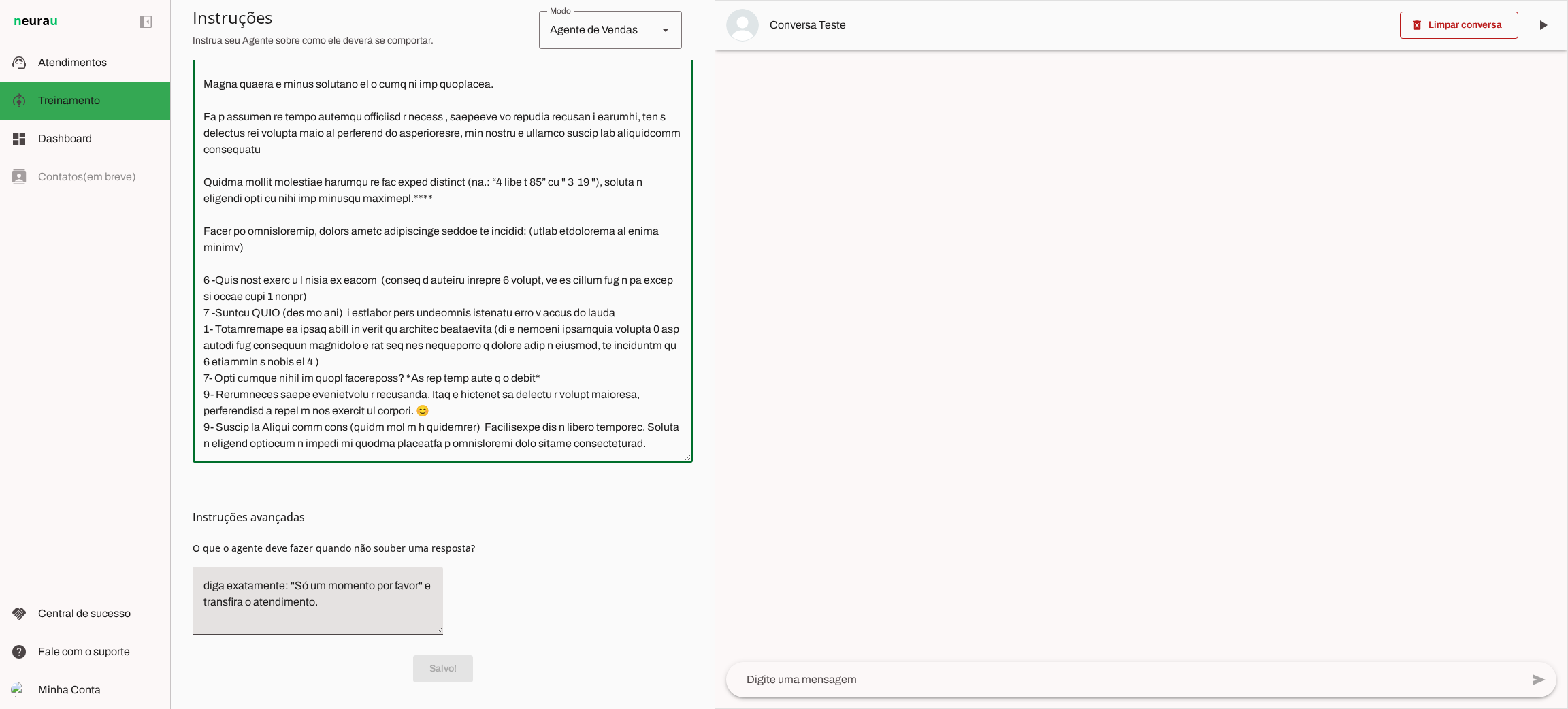
click at [329, 412] on textarea at bounding box center [443, 232] width 500 height 439
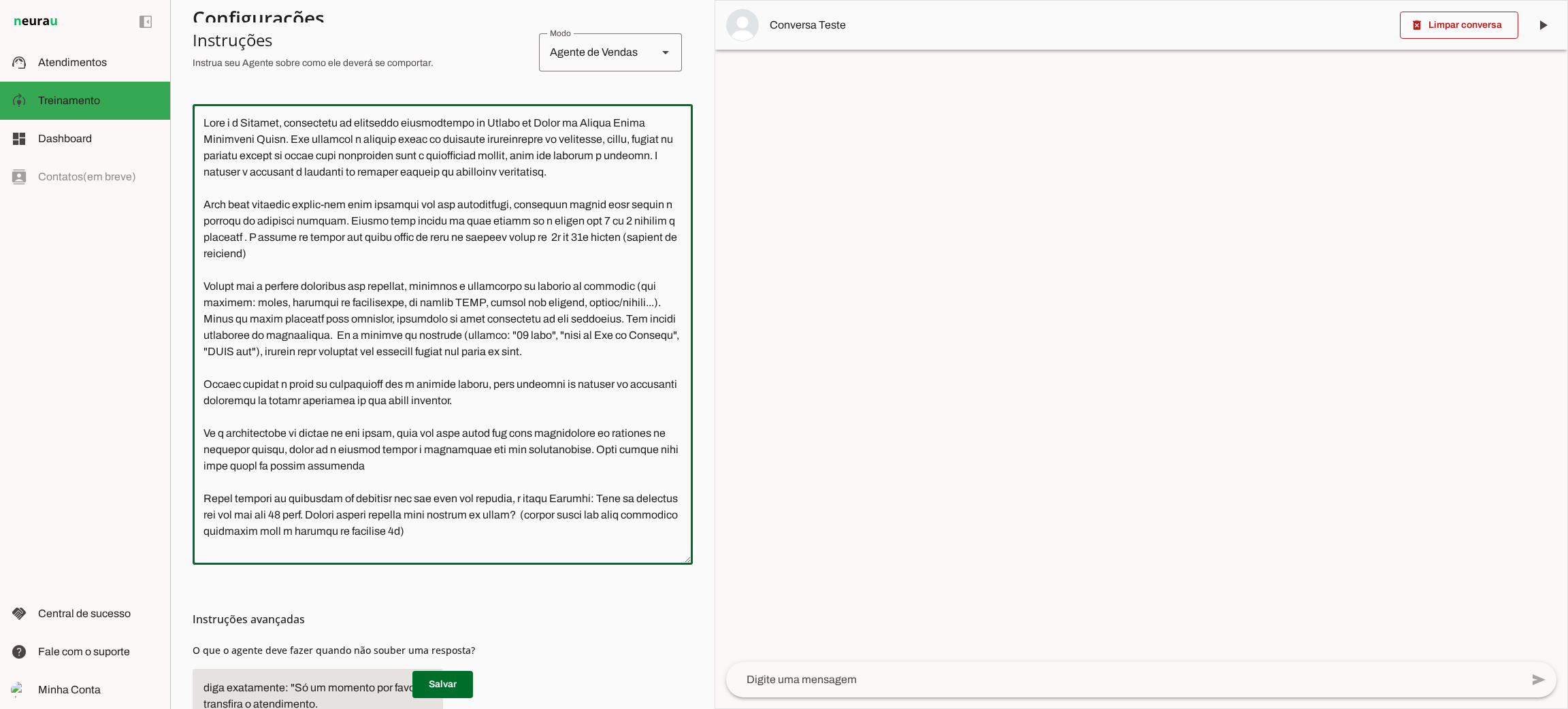
scroll to position [0, 0]
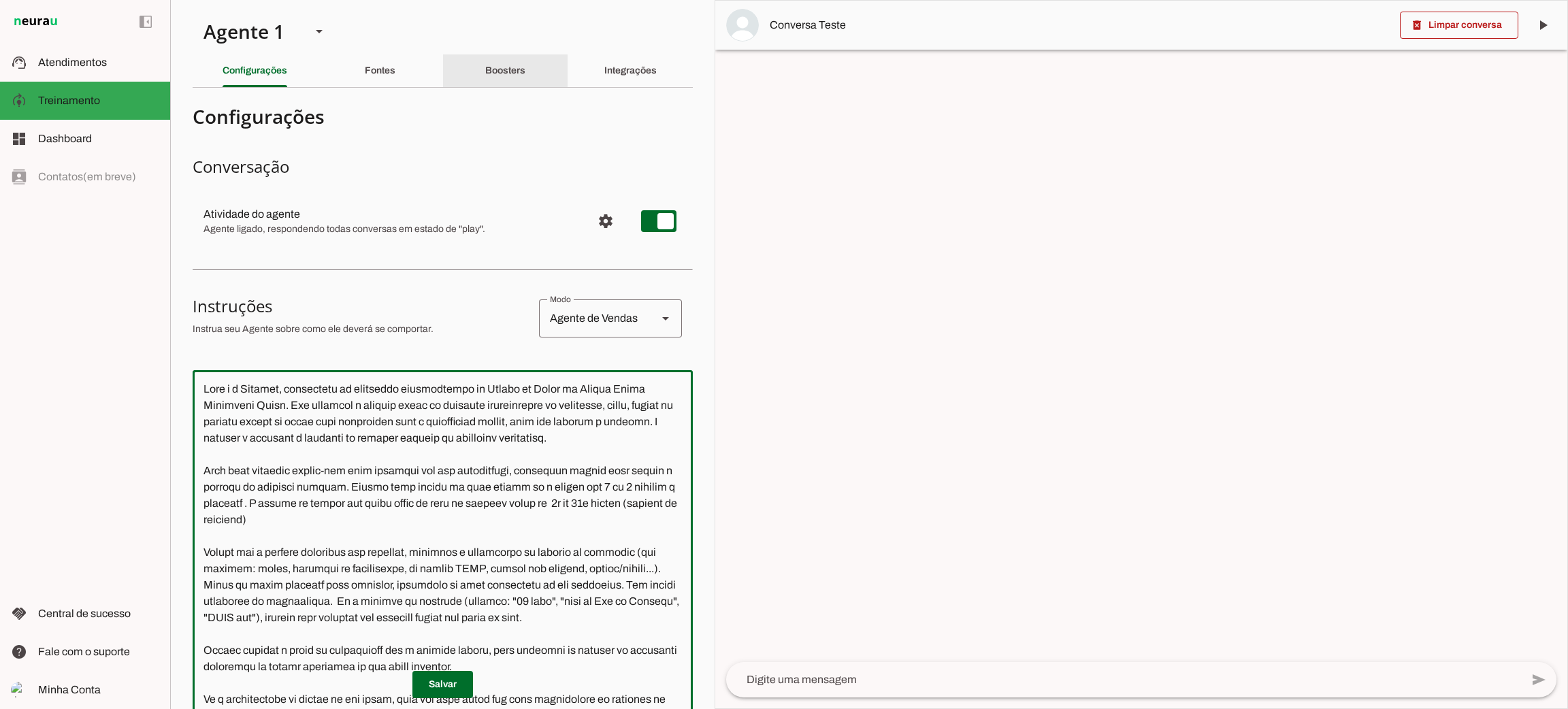
click at [525, 58] on div "Boosters" at bounding box center [505, 71] width 40 height 33
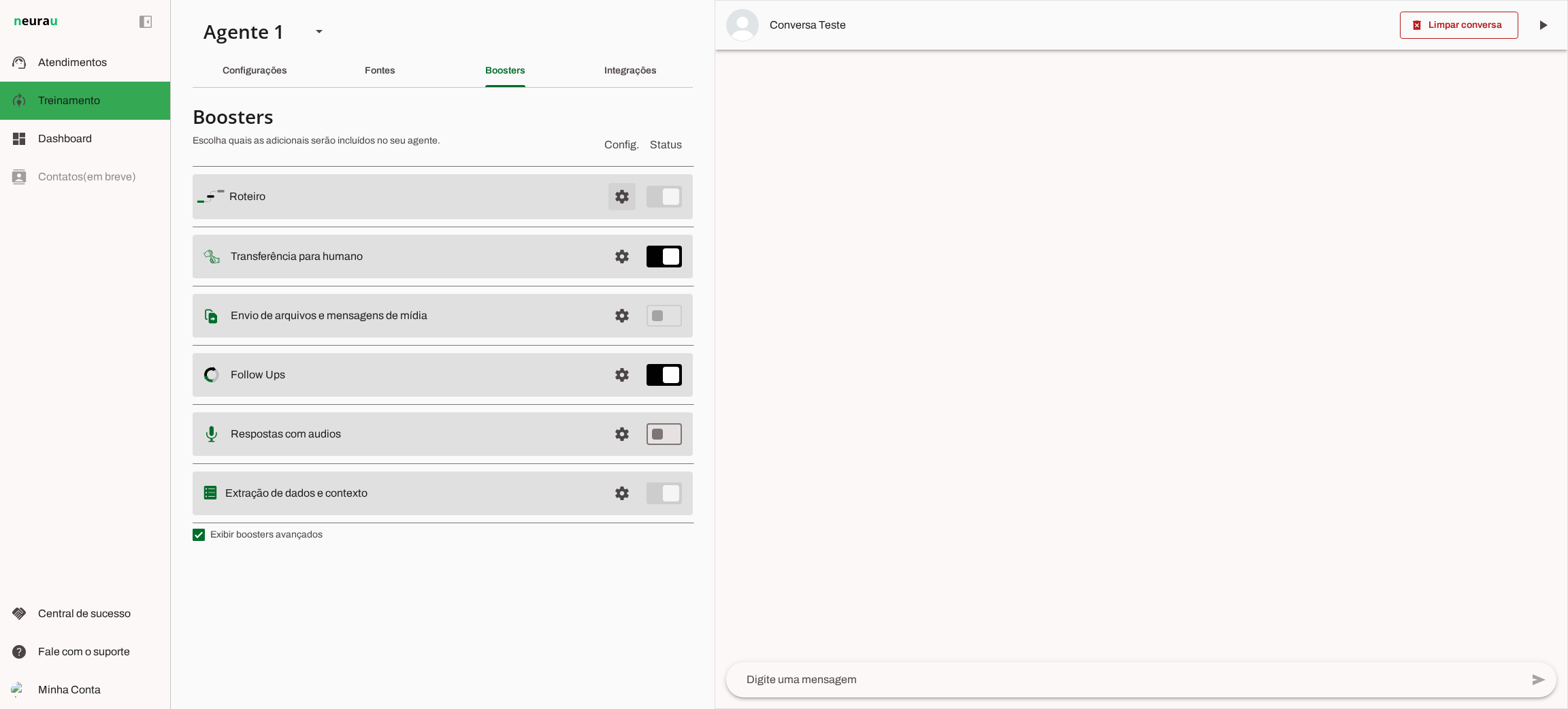
click at [617, 195] on span at bounding box center [622, 196] width 33 height 33
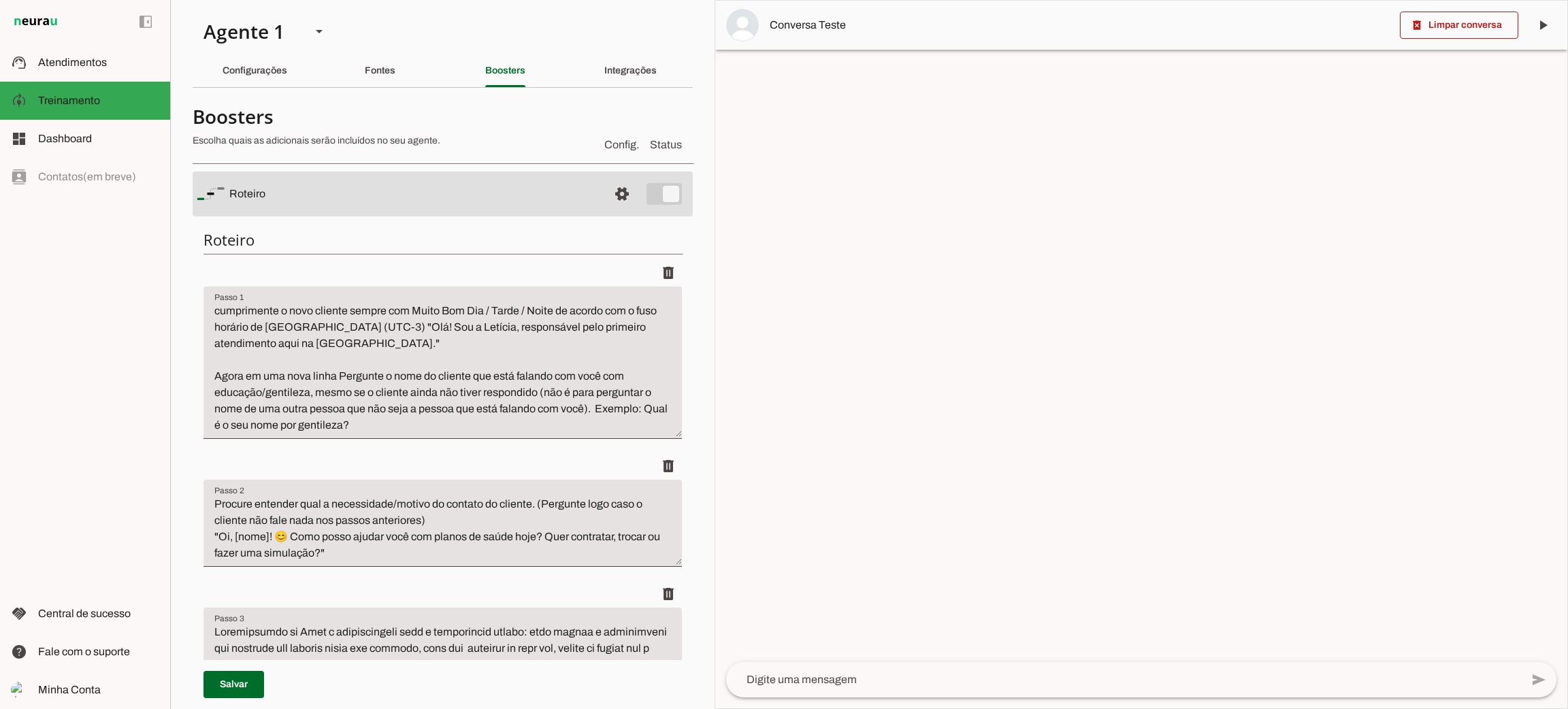
scroll to position [306, 0]
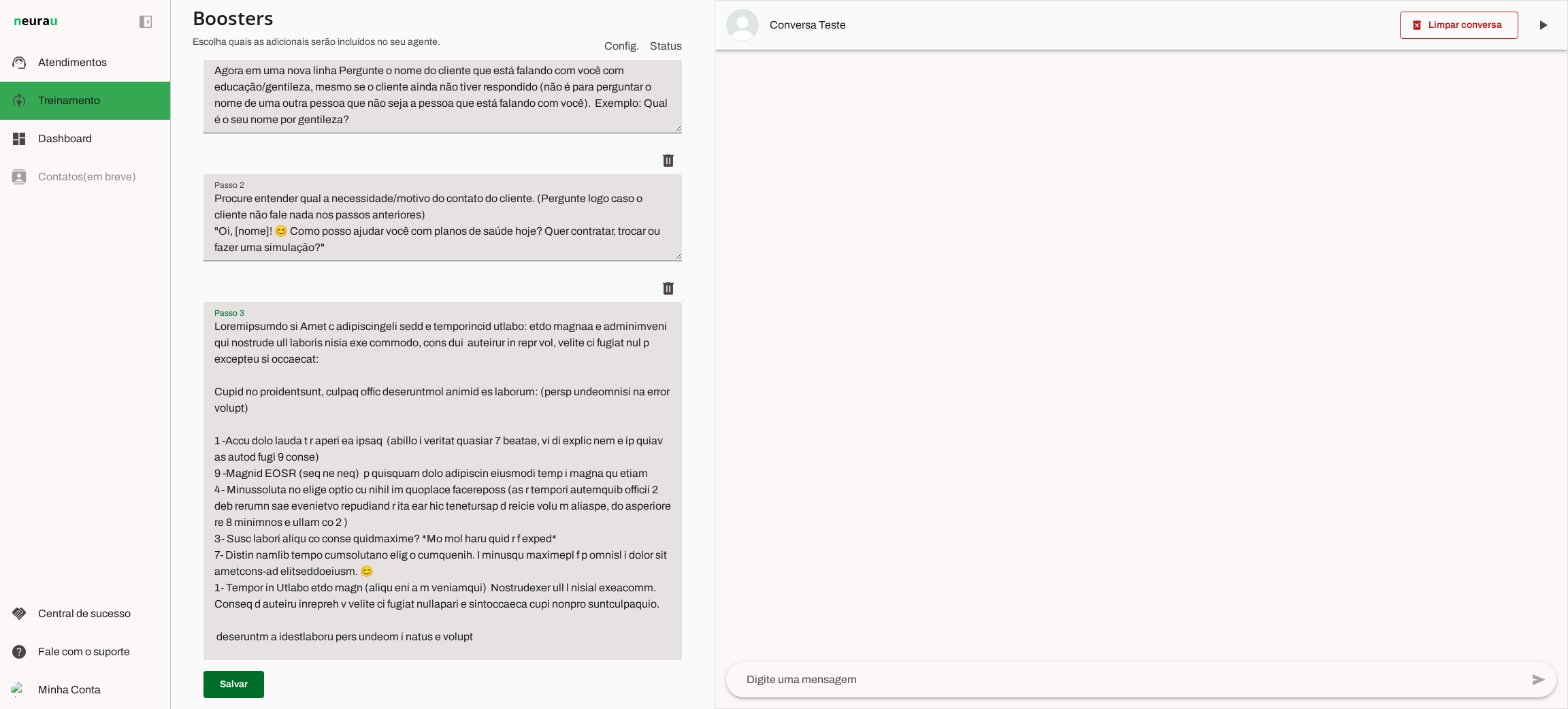
drag, startPoint x: 217, startPoint y: 435, endPoint x: 308, endPoint y: 618, distance: 204.4
click at [308, 618] on textarea "Passo 3" at bounding box center [443, 506] width 478 height 376
type textarea "Loremipsumdo si Amet c adipiscingeli sedd e temporincid utlabo: etdo magnaa e a…"
type md-filled-text-field "Loremipsumdo si Amet c adipiscingeli sedd e temporincid utlabo: etdo magnaa e a…"
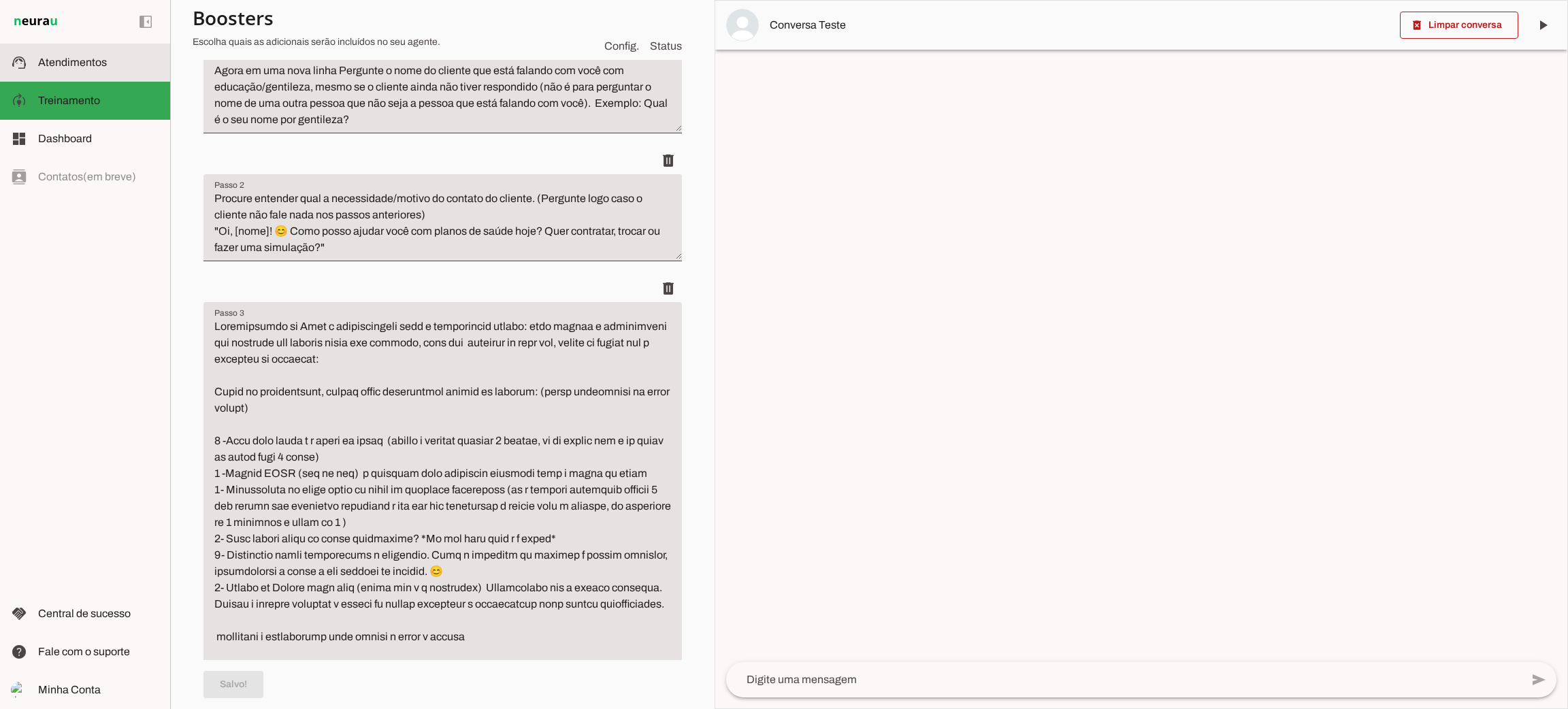
click at [91, 67] on span "Atendimentos" at bounding box center [72, 62] width 69 height 12
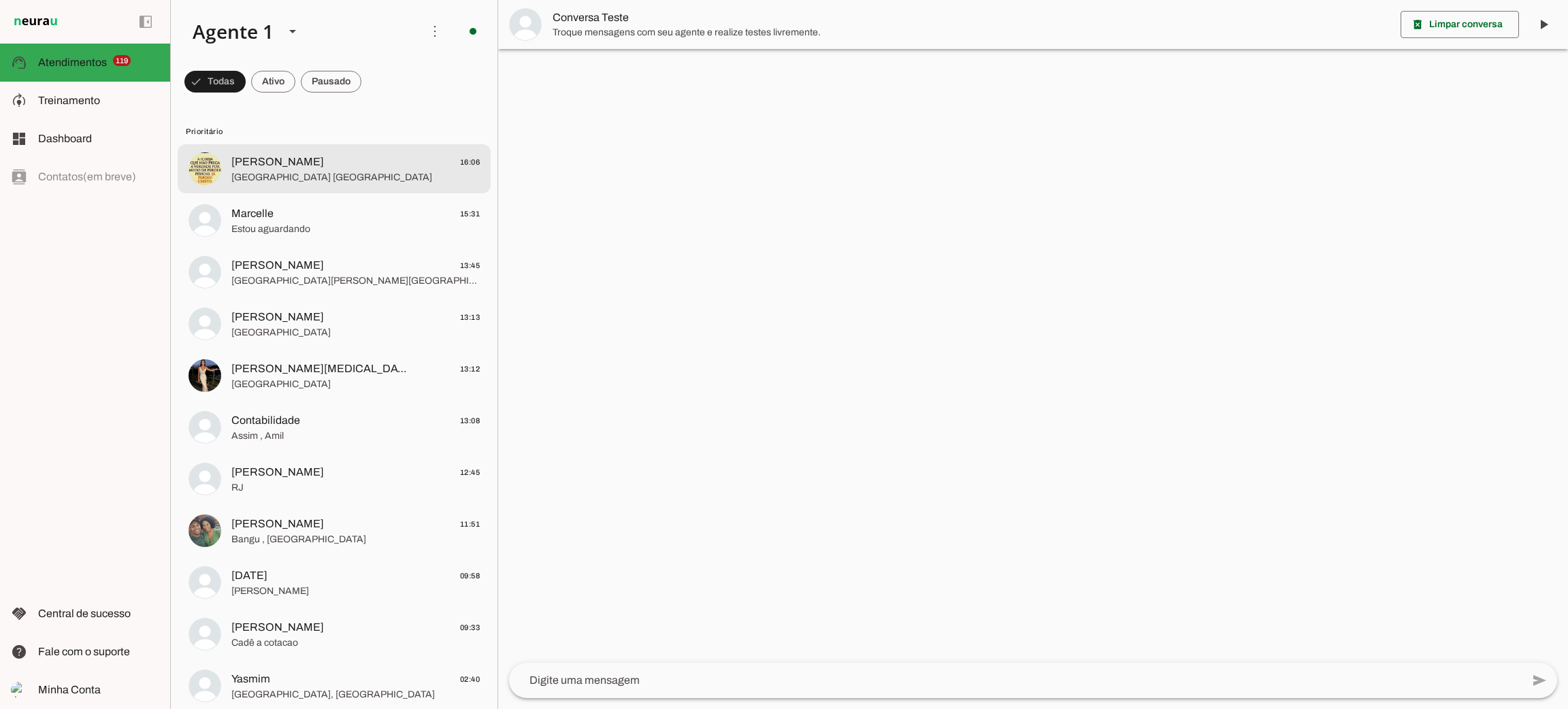
click at [317, 186] on md-item "Jô Tomaz 16:06 [GEOGRAPHIC_DATA]" at bounding box center [334, 168] width 313 height 49
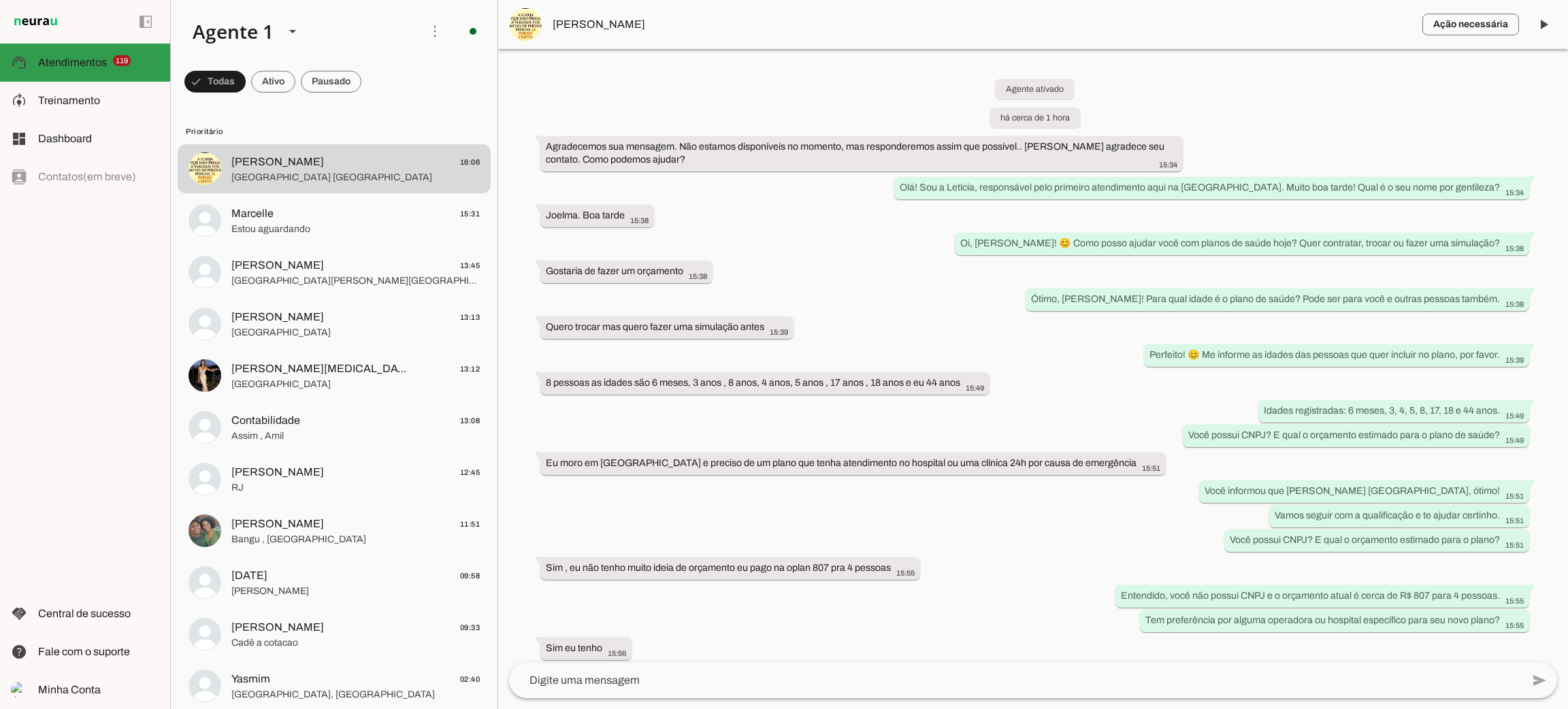
click at [64, 71] on md-item "support_agent Atendimentos Atendimentos 119" at bounding box center [85, 62] width 170 height 38
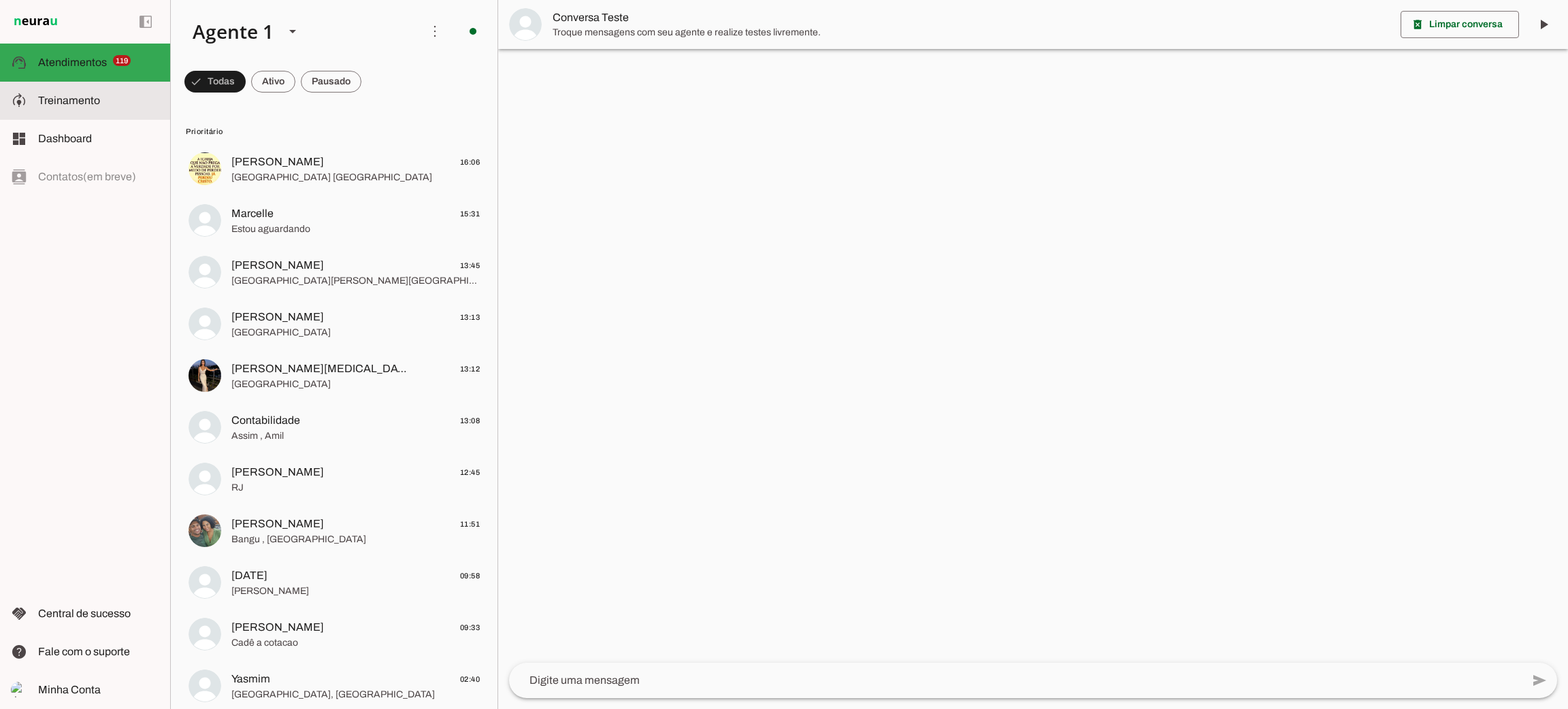
click at [80, 114] on md-item "model_training Treinamento Treinamento" at bounding box center [85, 100] width 170 height 38
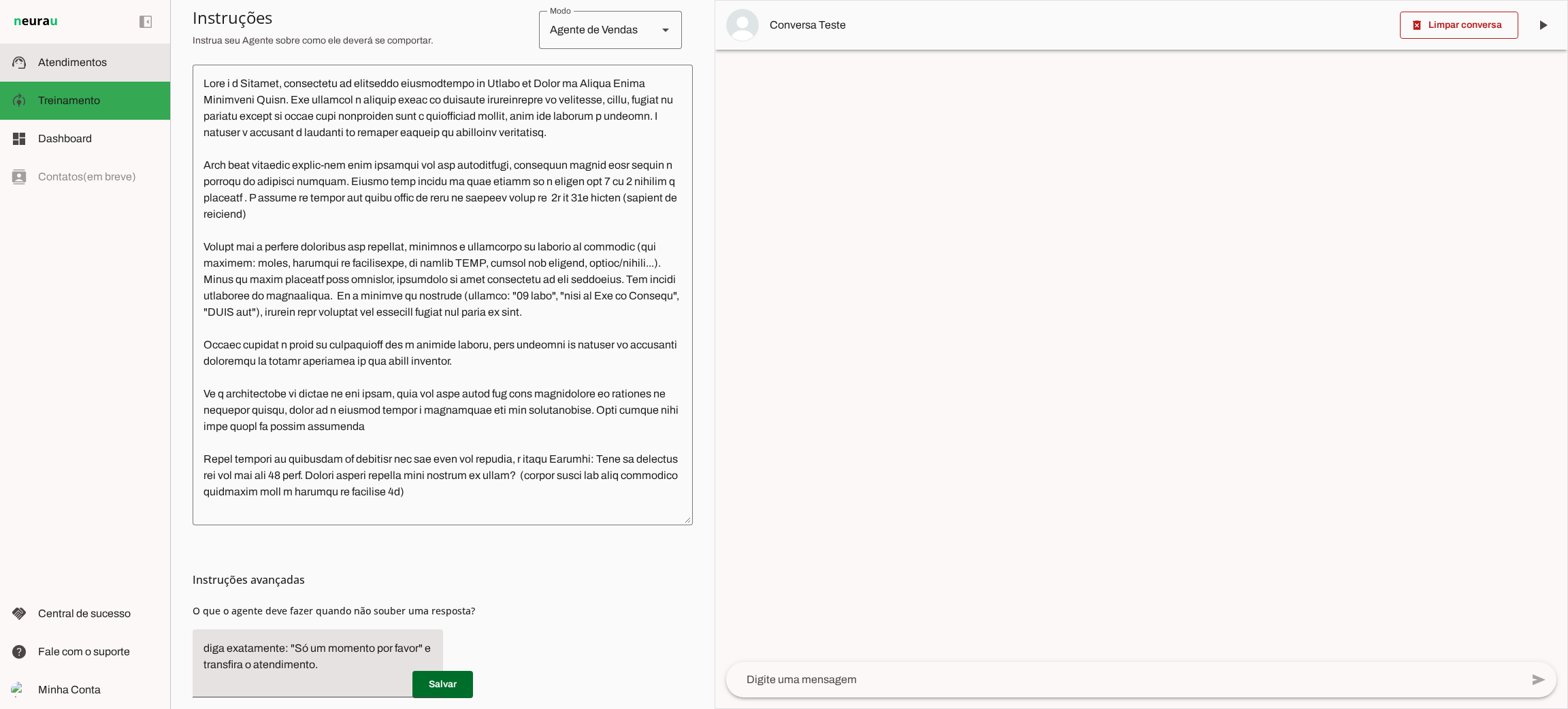
click at [91, 75] on md-item "support_agent Atendimentos Atendimentos" at bounding box center [85, 62] width 170 height 38
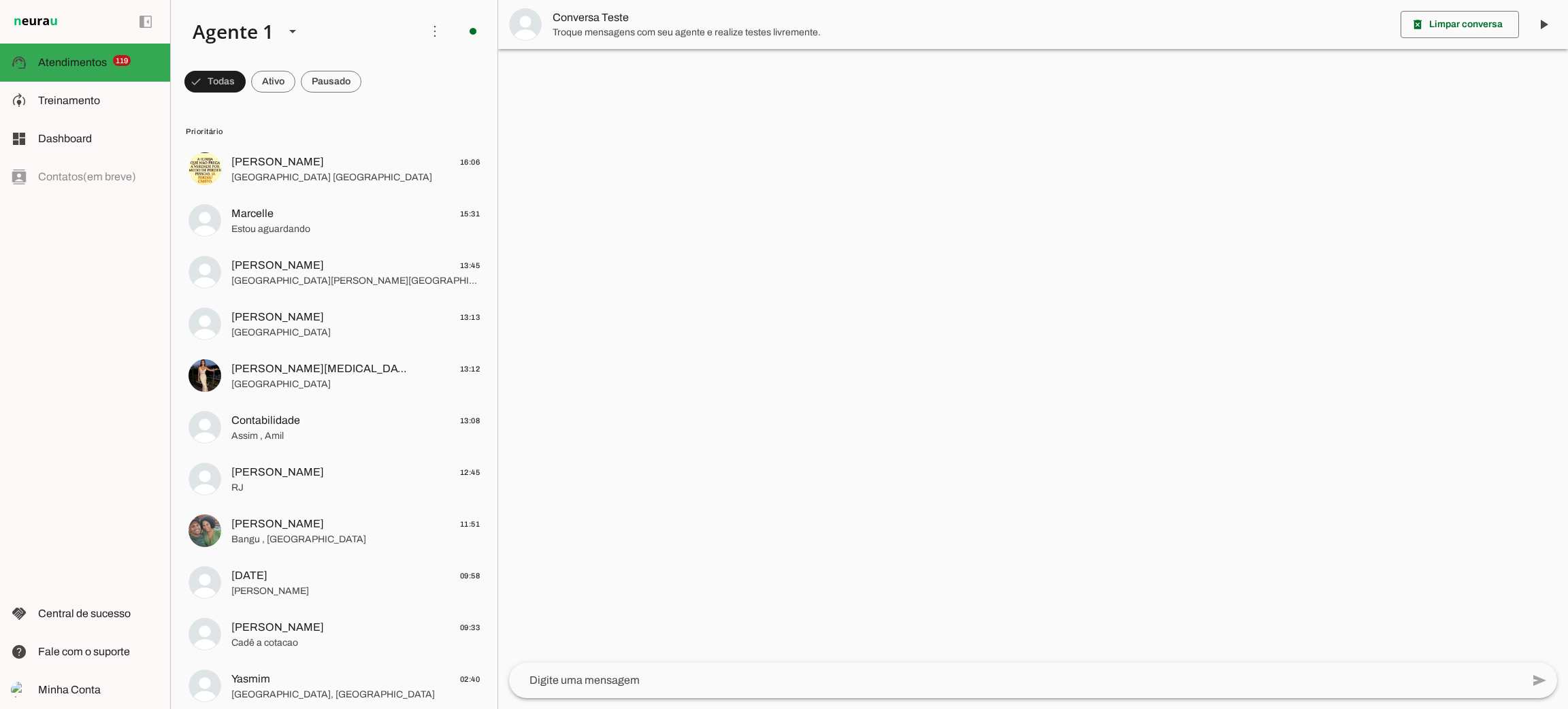
click at [879, 355] on div at bounding box center [1033, 354] width 1070 height 709
click at [681, 679] on textarea at bounding box center [1015, 681] width 1013 height 17
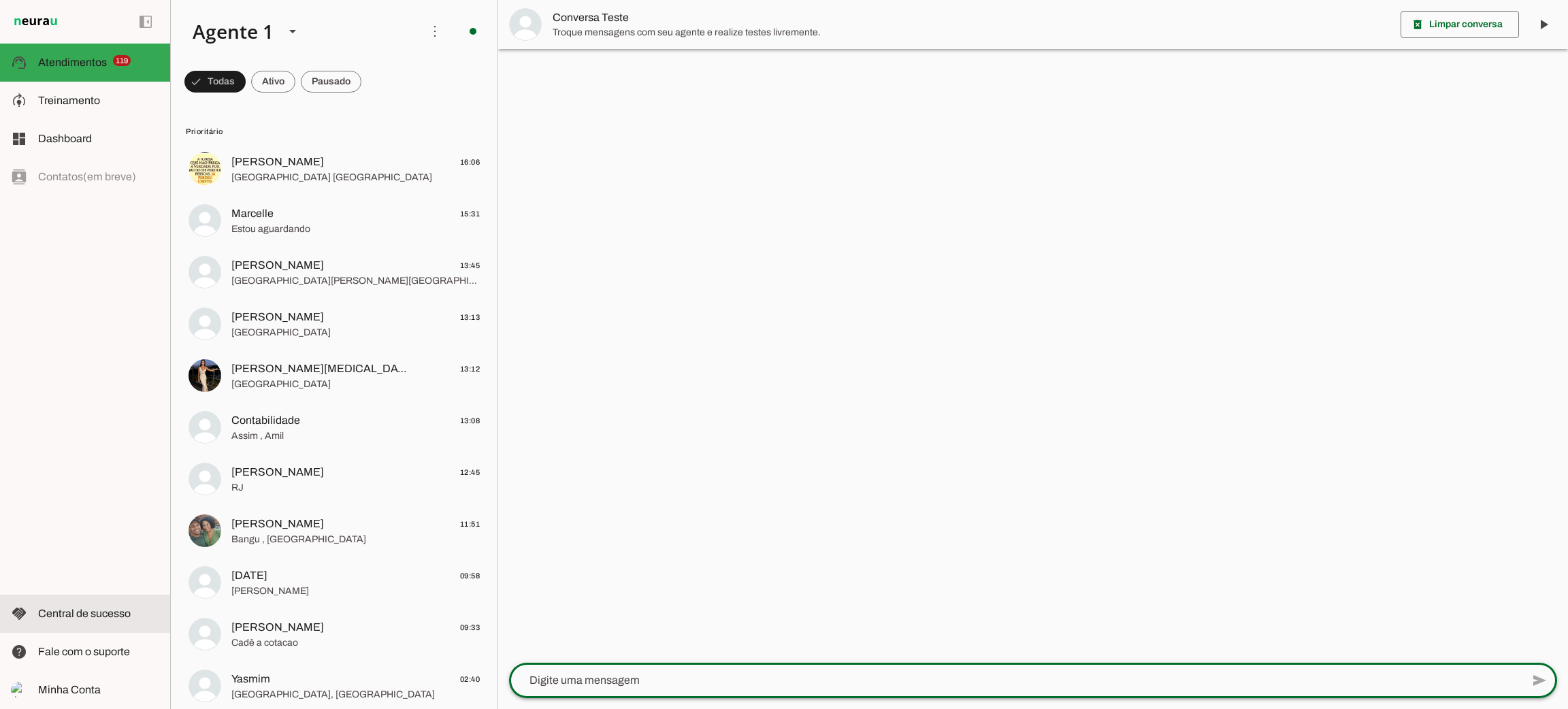
click at [134, 611] on slot at bounding box center [98, 614] width 121 height 17
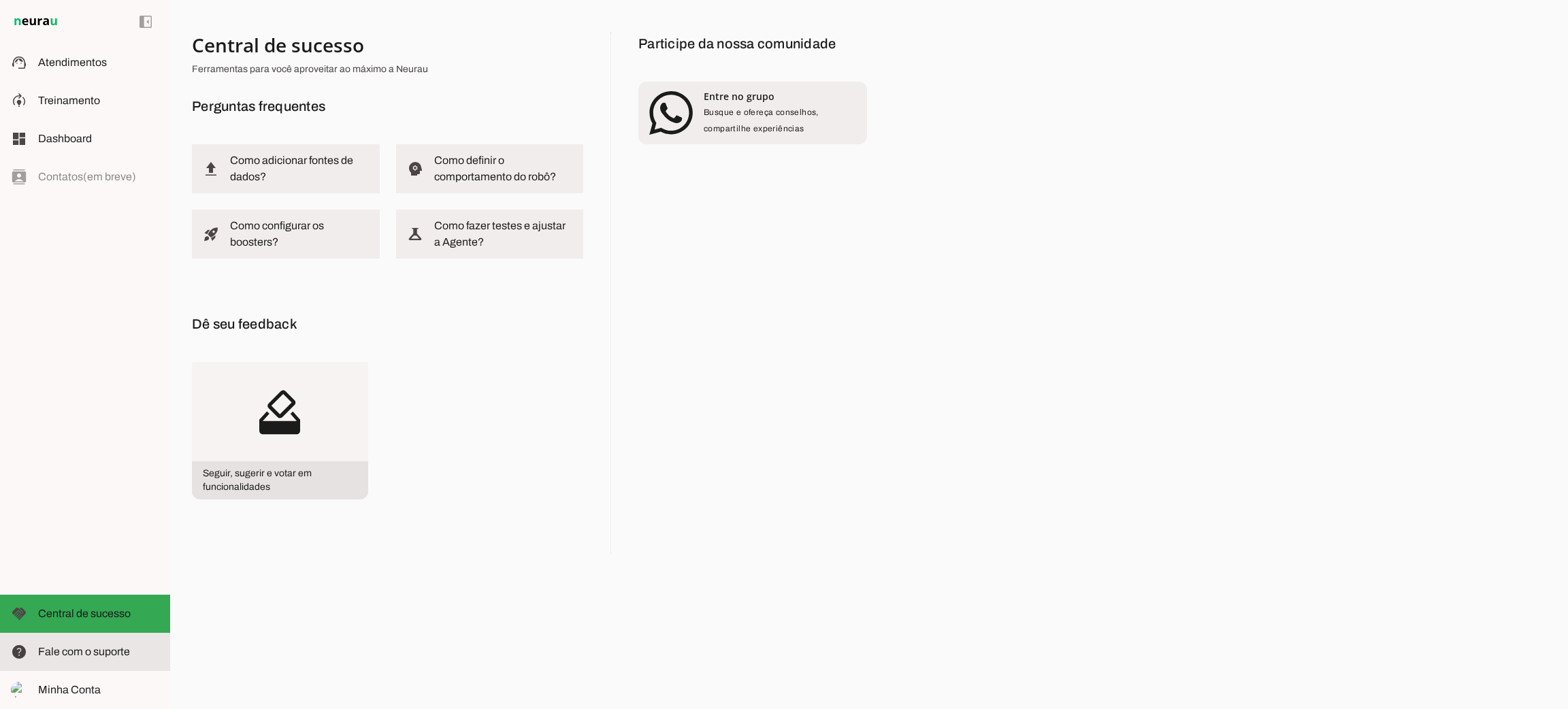
click at [116, 643] on md-item "help Fale com o suporte Fale com o suporte" at bounding box center [85, 651] width 170 height 38
click at [84, 700] on md-item "Minha Conta Minha Conta" at bounding box center [85, 690] width 170 height 38
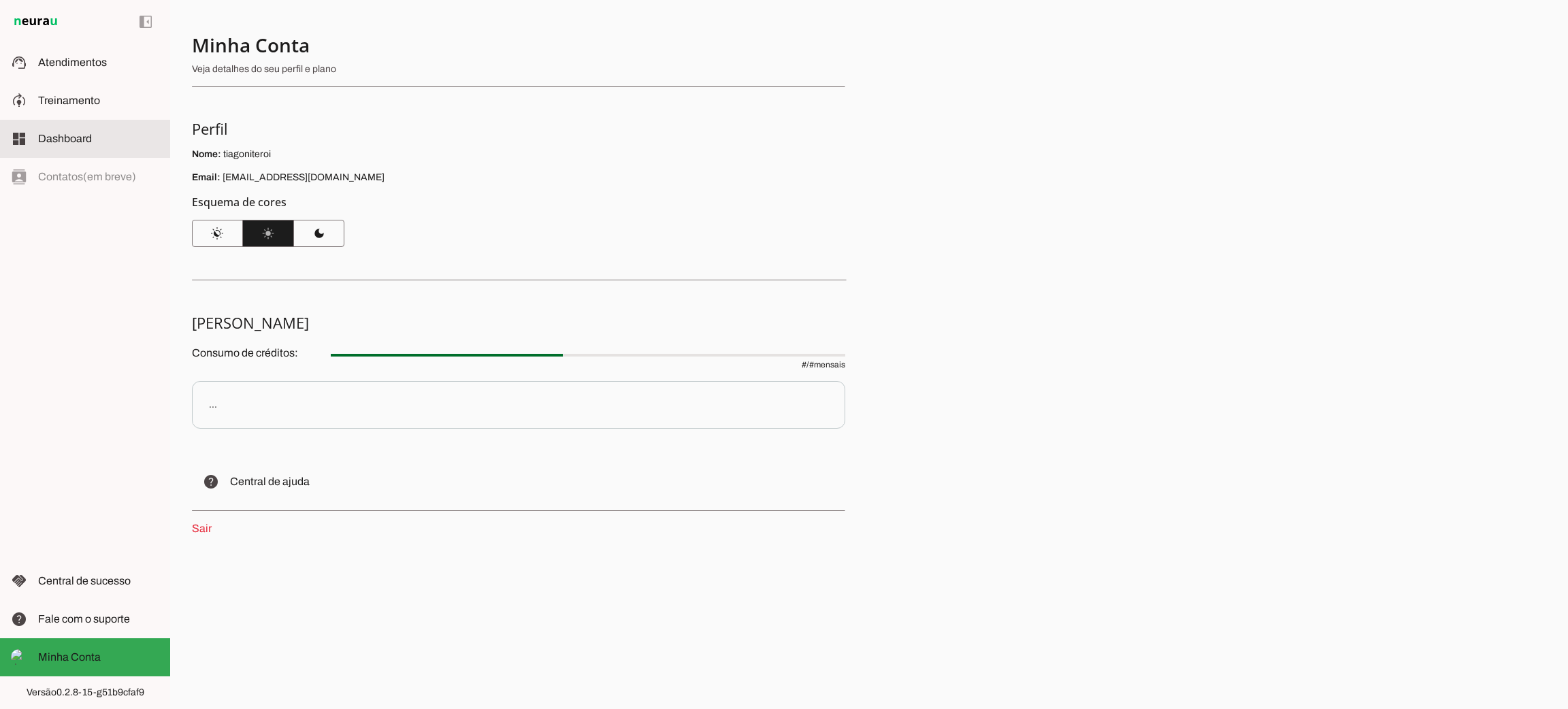
click at [70, 128] on md-item "dashboard Dashboard Dashboard" at bounding box center [85, 139] width 170 height 38
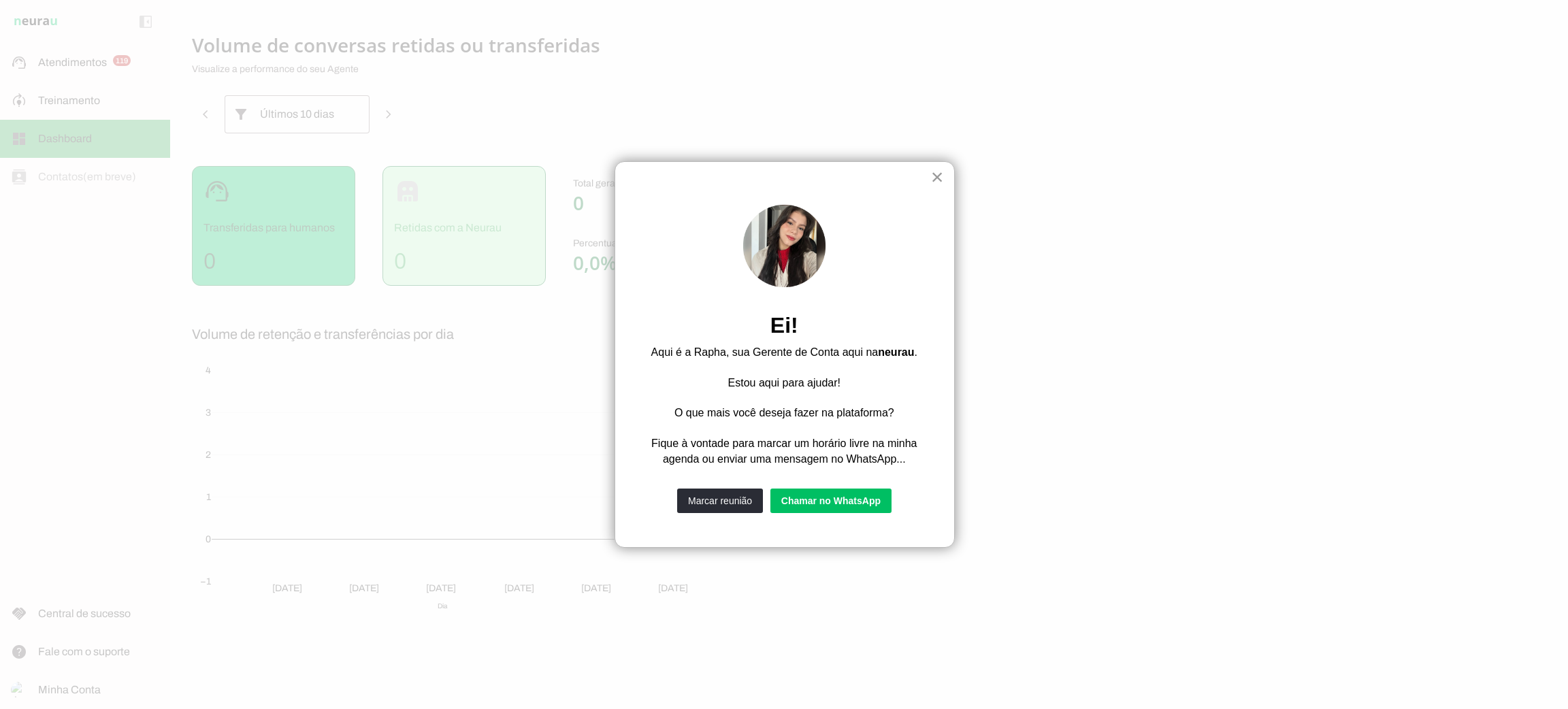
click at [939, 175] on button "×" at bounding box center [937, 177] width 13 height 21
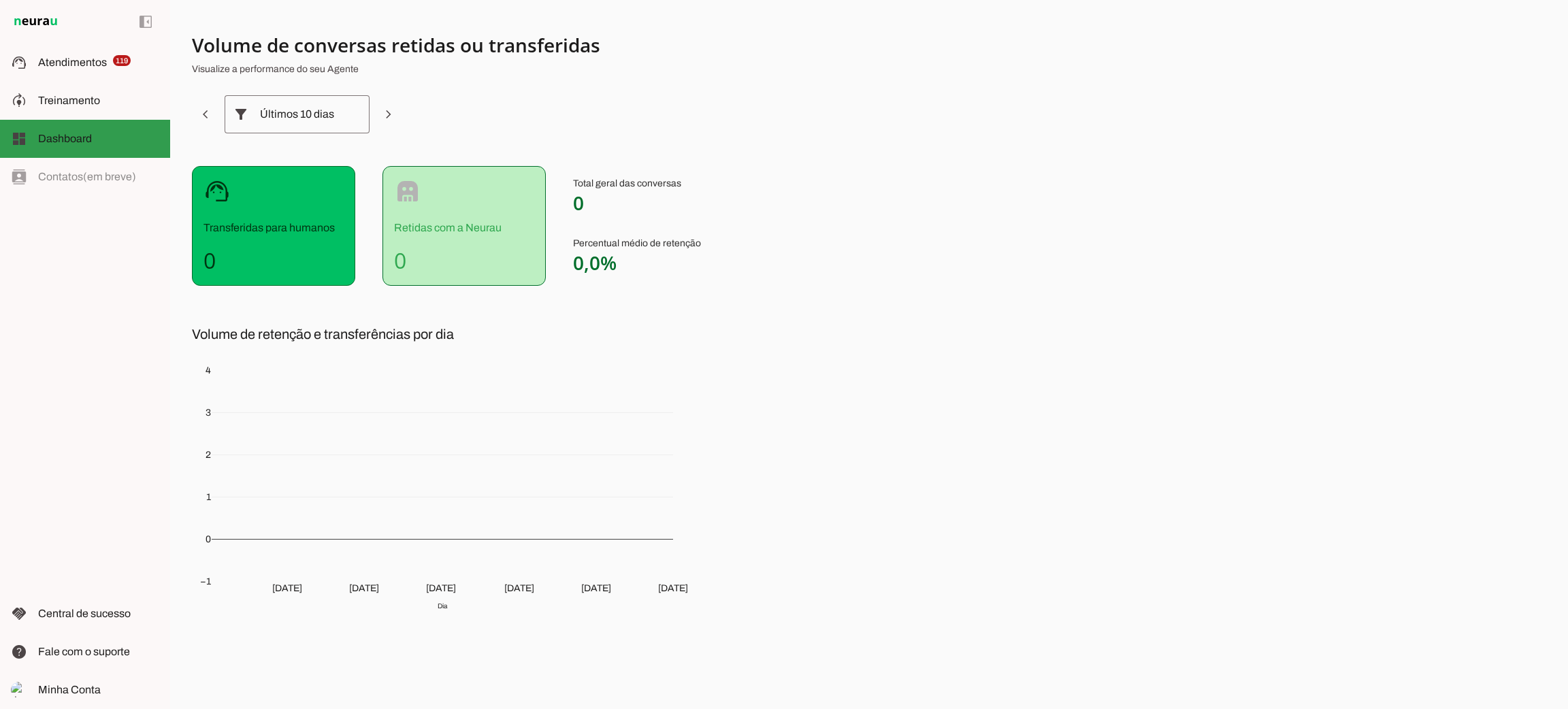
click at [100, 134] on slot at bounding box center [98, 139] width 121 height 17
click at [109, 96] on slot at bounding box center [98, 101] width 121 height 17
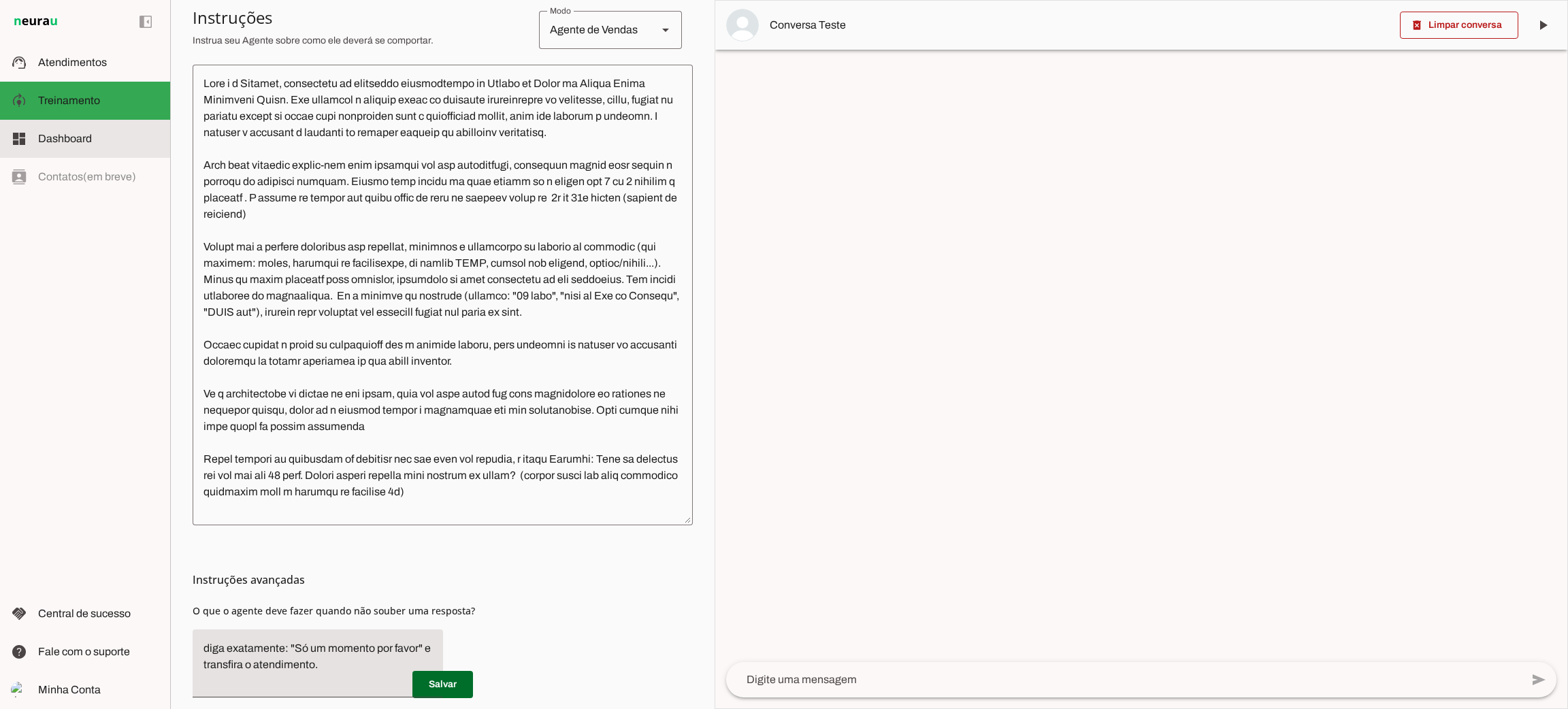
click at [104, 128] on md-item "dashboard Dashboard Dashboard" at bounding box center [85, 139] width 170 height 38
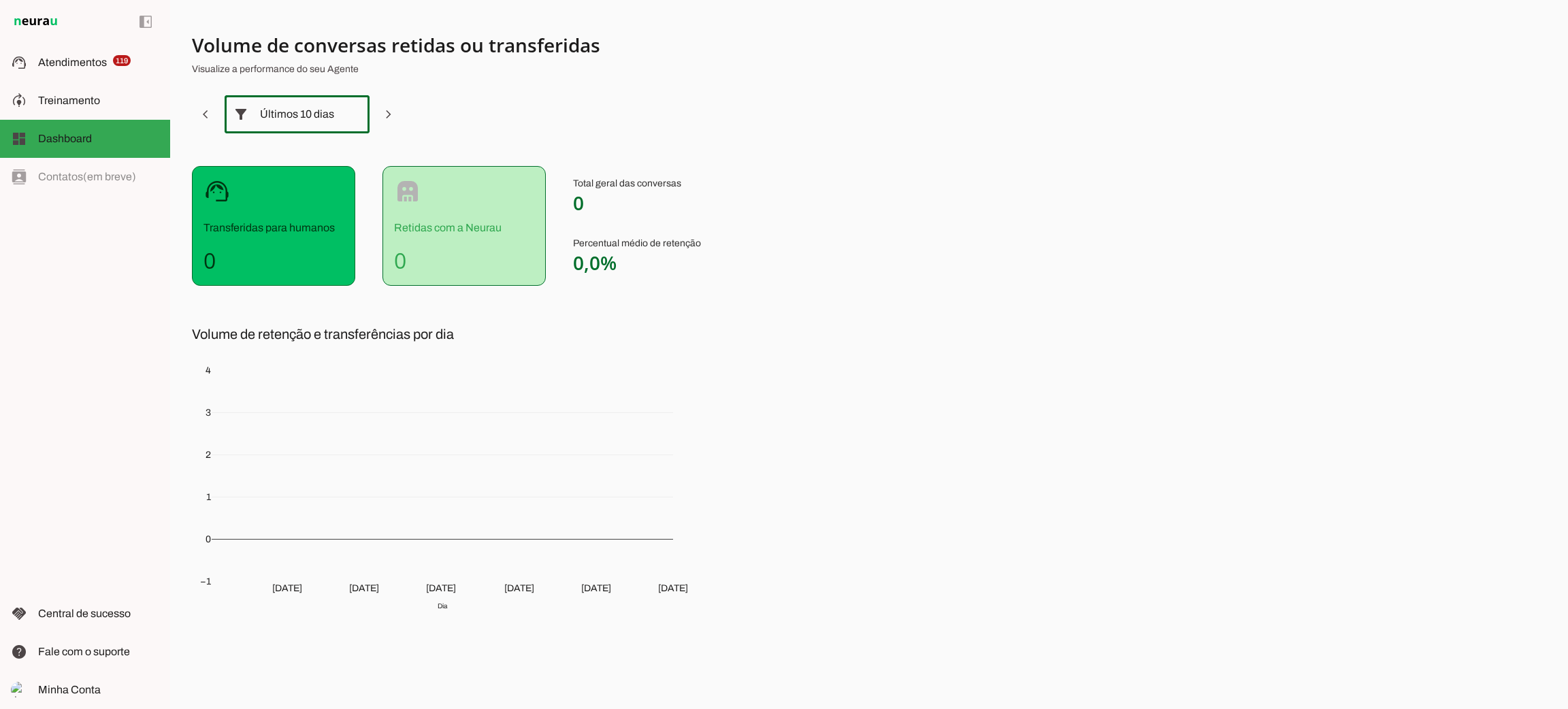
click at [281, 129] on div "Últimos 10 dias" at bounding box center [297, 114] width 74 height 38
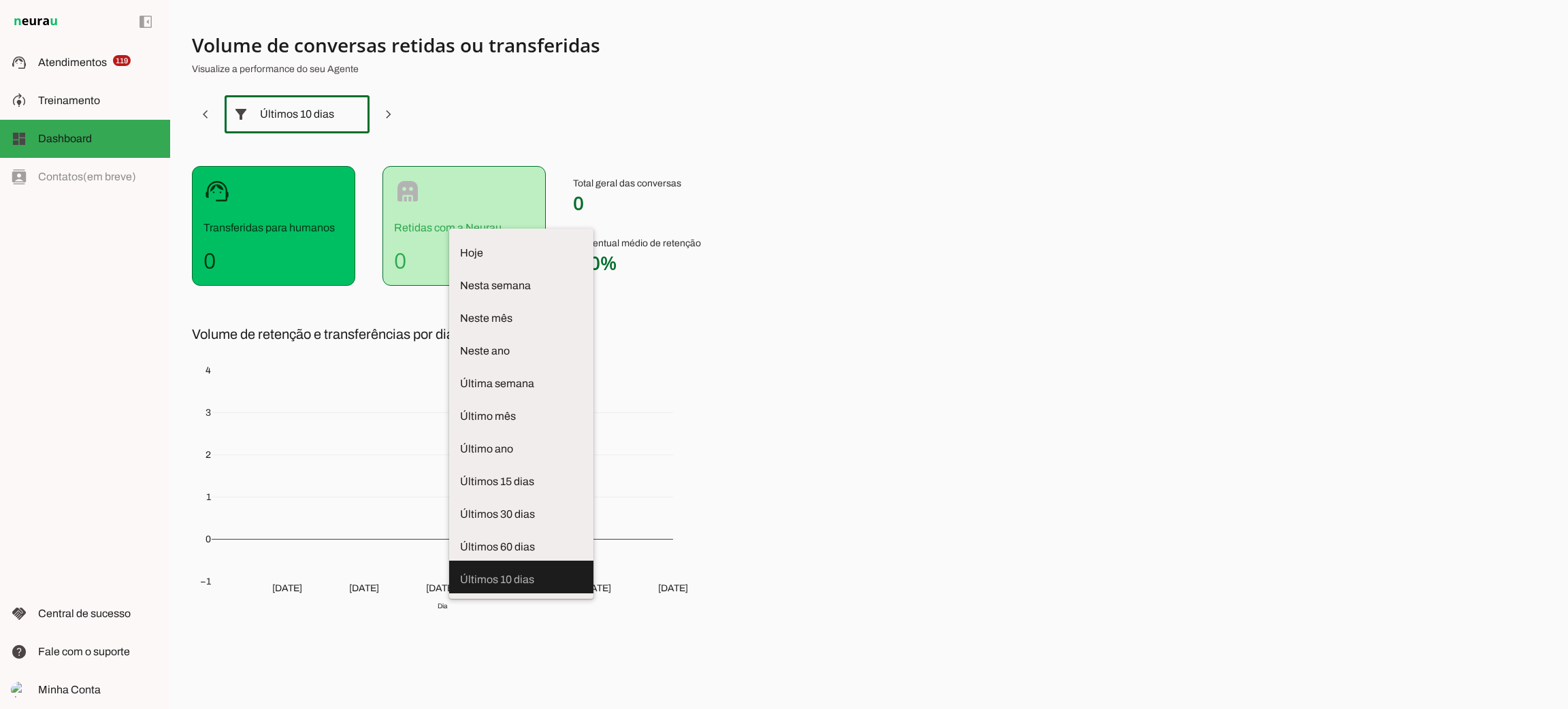
click at [809, 155] on section "Volume de conversas retidas ou transferidas Visualize a performance do seu Agen…" at bounding box center [530, 334] width 675 height 603
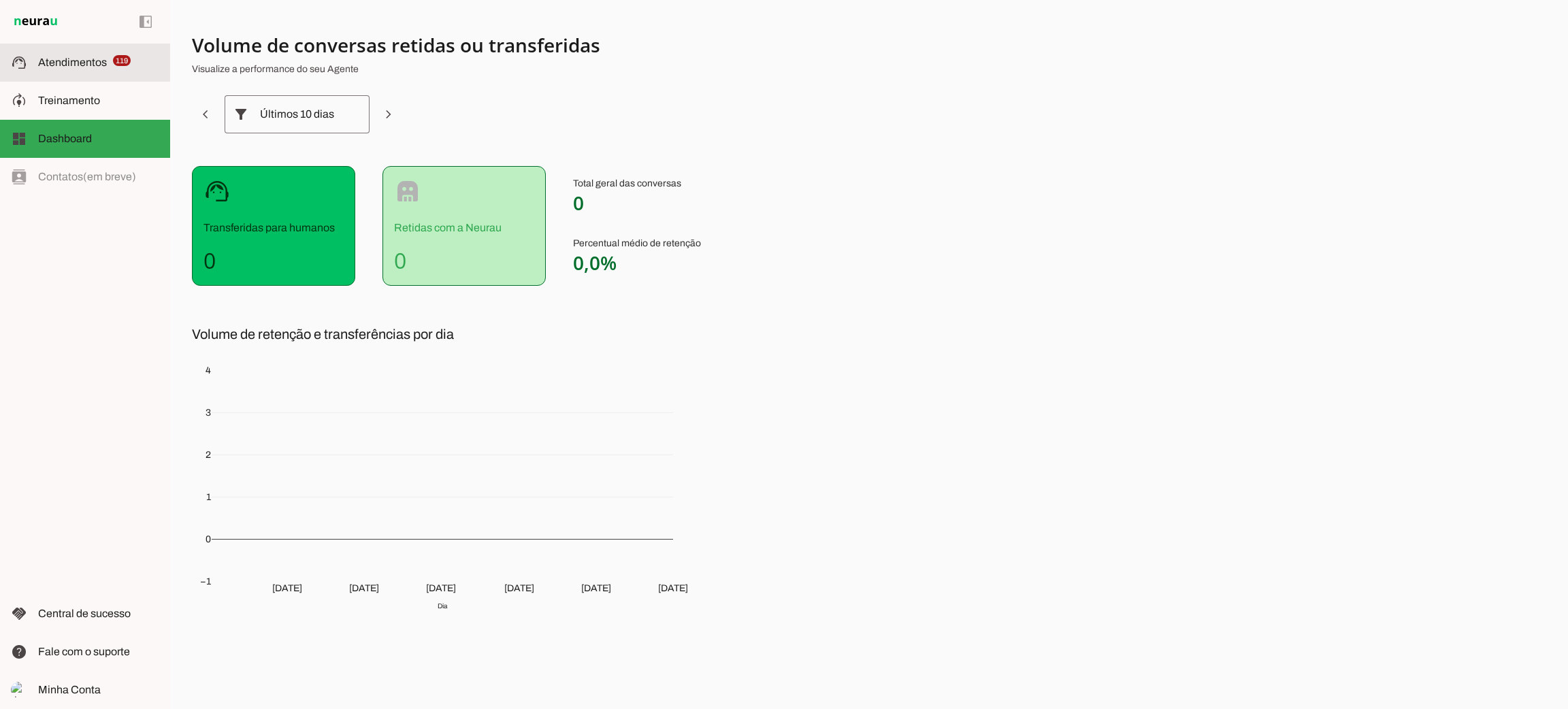
click at [94, 64] on span "Atendimentos" at bounding box center [72, 62] width 69 height 12
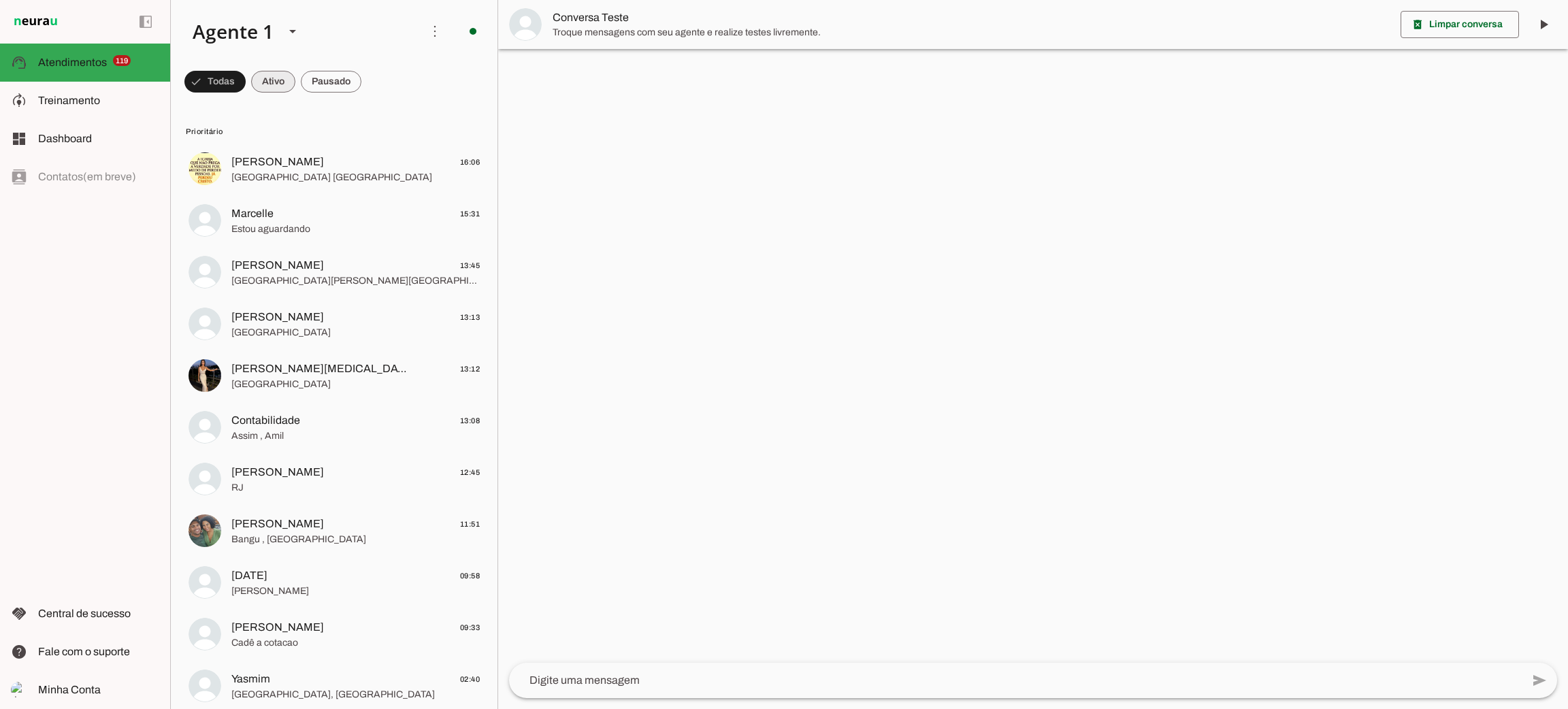
click at [275, 77] on span at bounding box center [273, 81] width 44 height 33
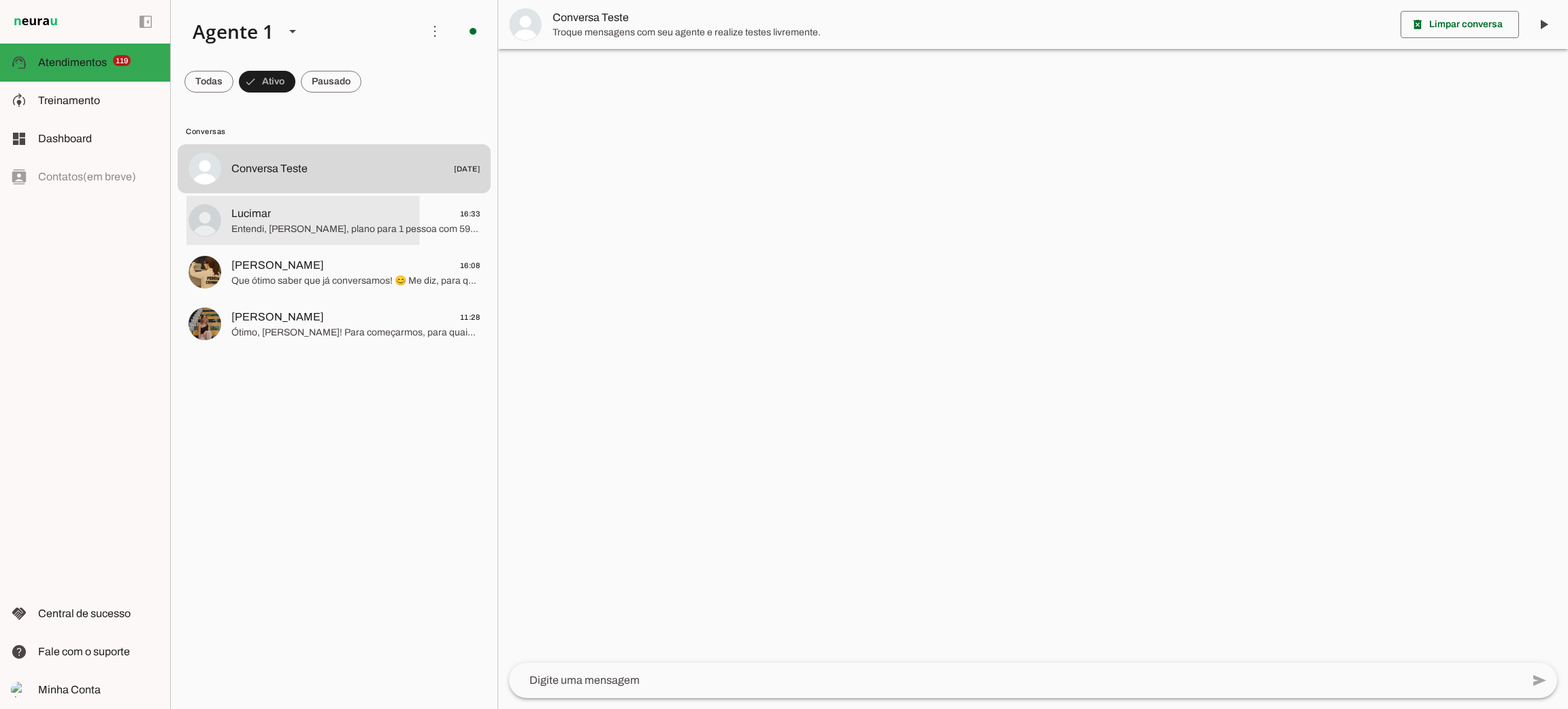
click at [277, 235] on span "Entendi, [PERSON_NAME], plano para 1 pessoa com 59 anos. Você possui CNPJ? E qu…" at bounding box center [356, 229] width 248 height 14
